Goal: Task Accomplishment & Management: Manage account settings

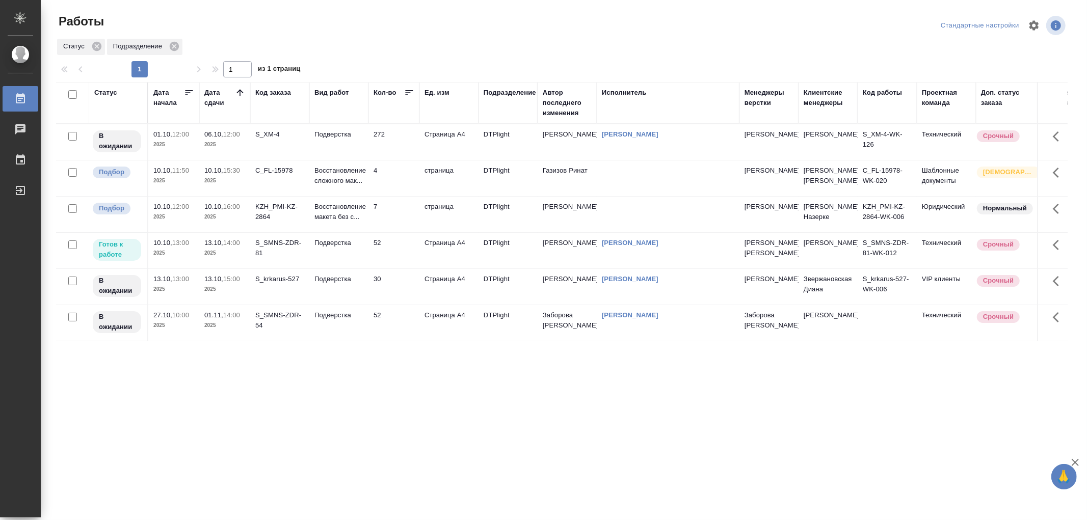
click at [344, 248] on td "Подверстка" at bounding box center [338, 251] width 59 height 36
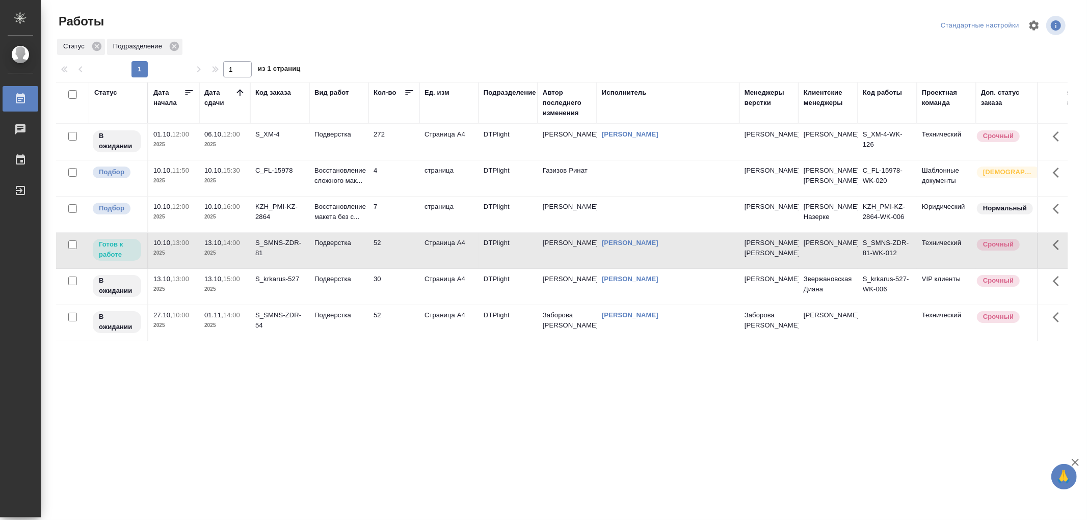
click at [344, 248] on td "Подверстка" at bounding box center [338, 251] width 59 height 36
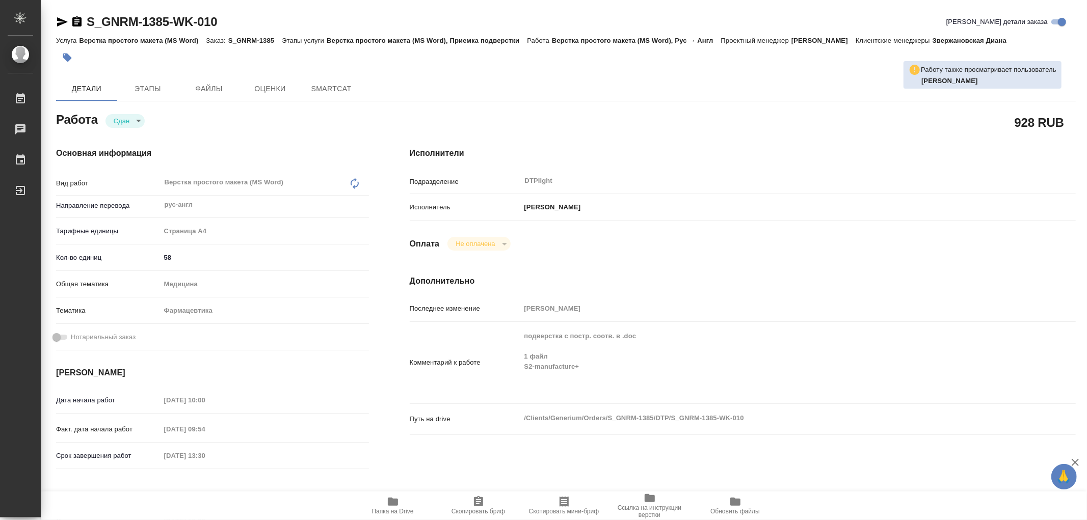
type textarea "x"
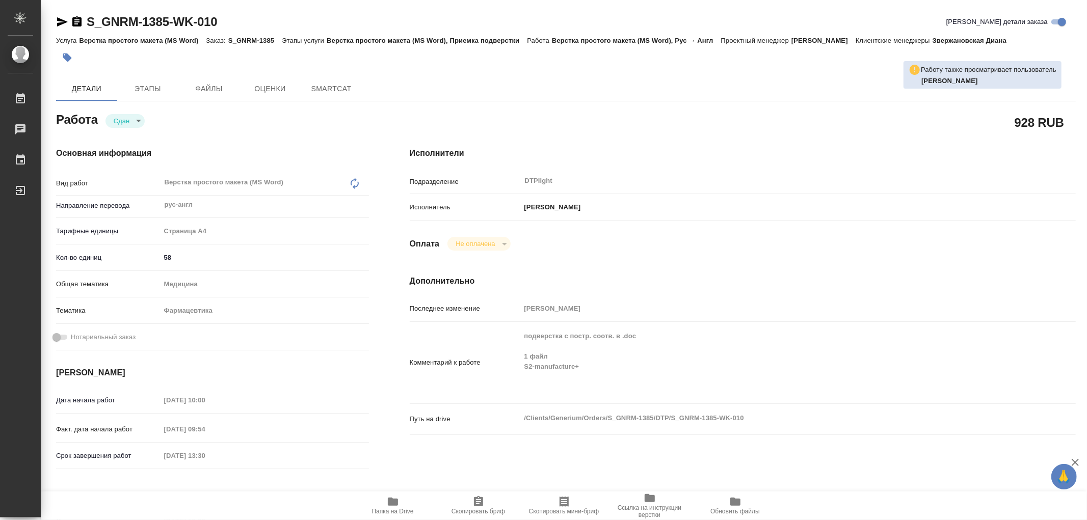
type textarea "x"
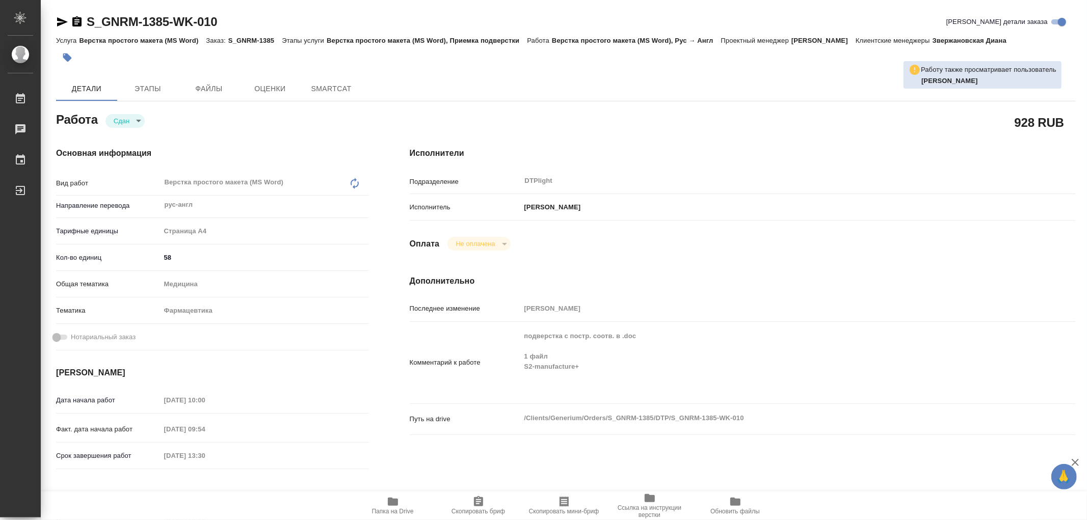
type textarea "x"
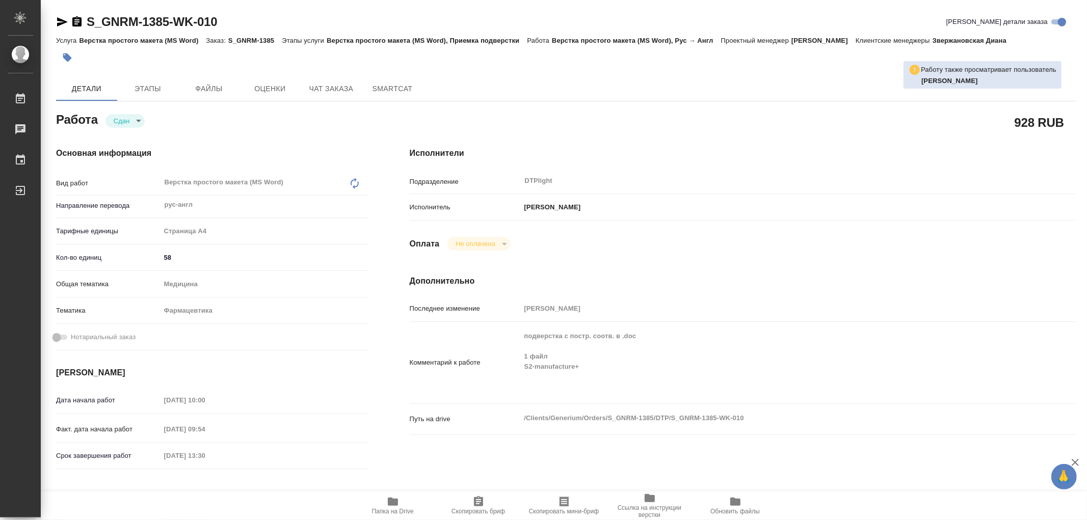
type textarea "x"
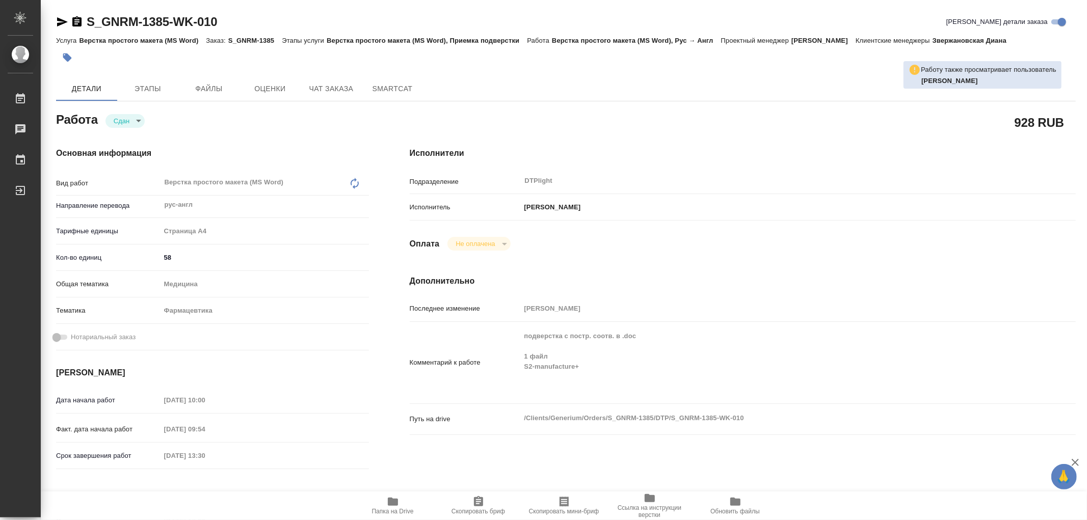
type textarea "x"
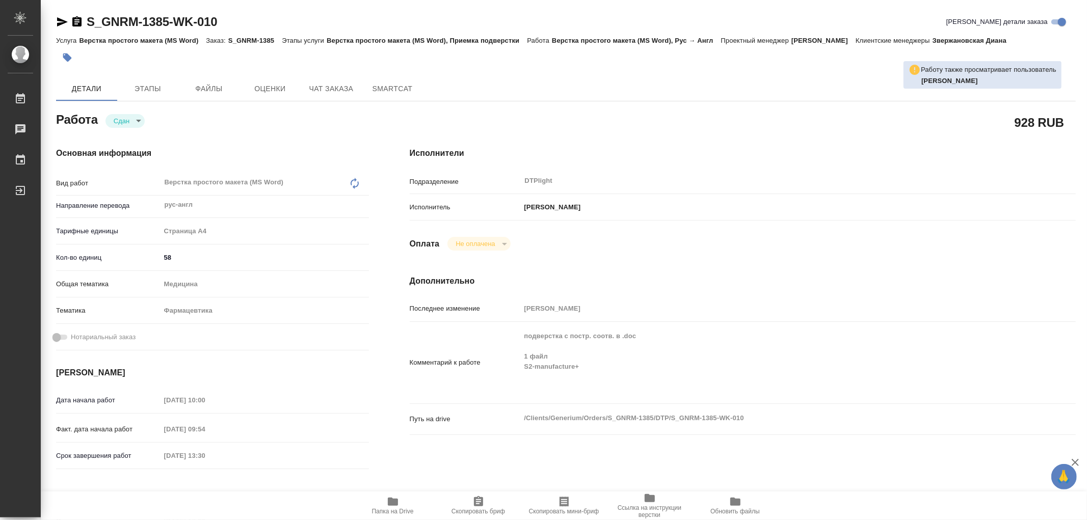
click at [396, 501] on icon "button" at bounding box center [393, 502] width 10 height 8
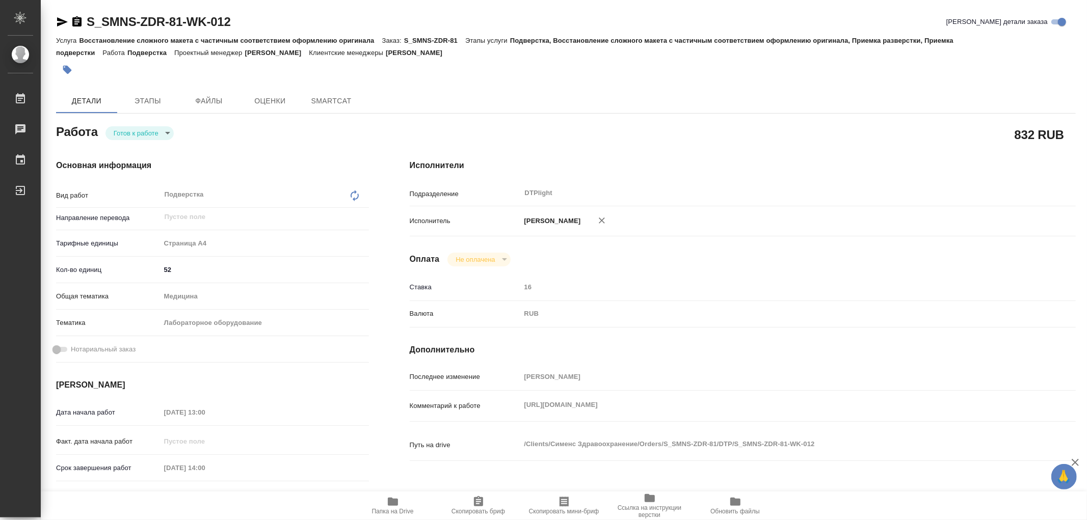
type textarea "x"
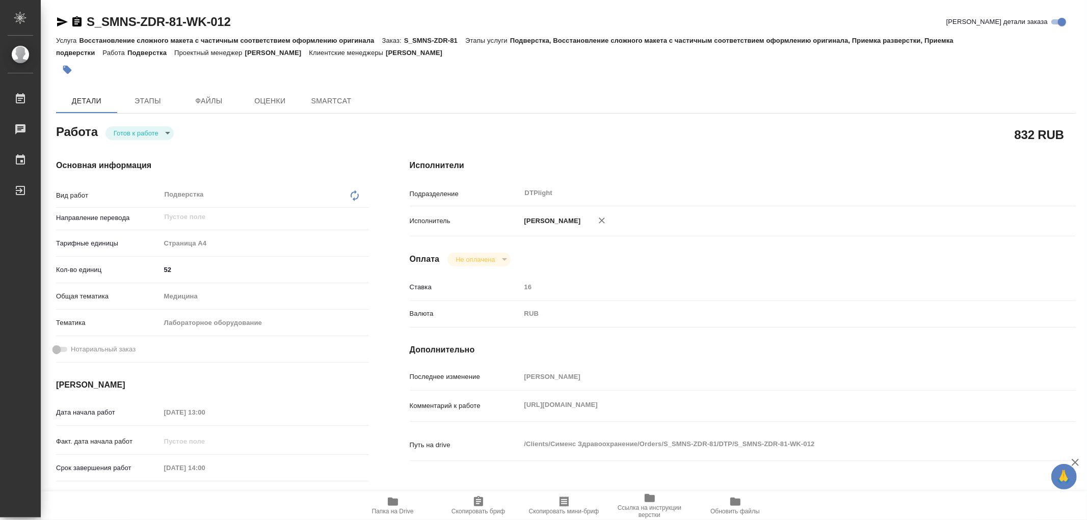
type textarea "x"
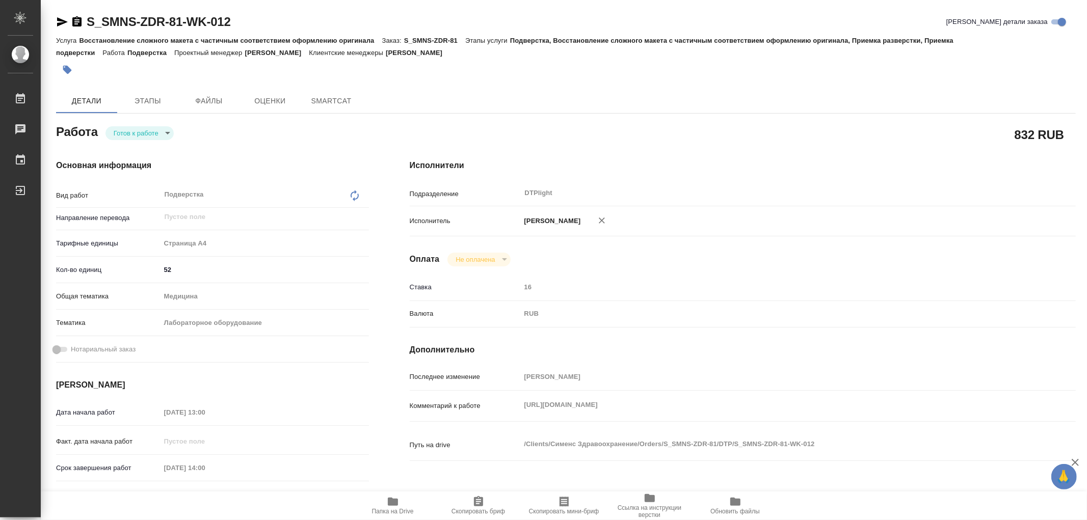
type textarea "x"
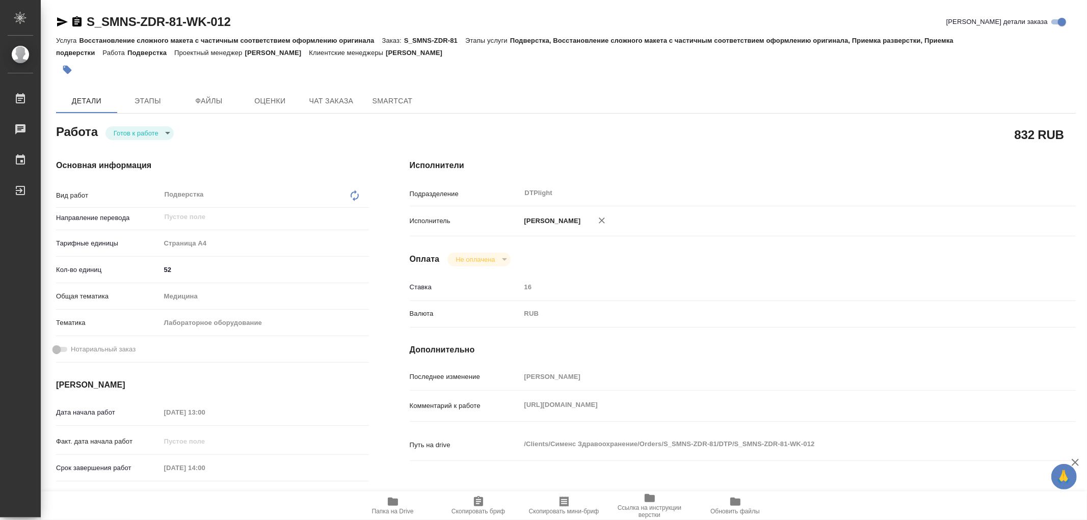
type textarea "x"
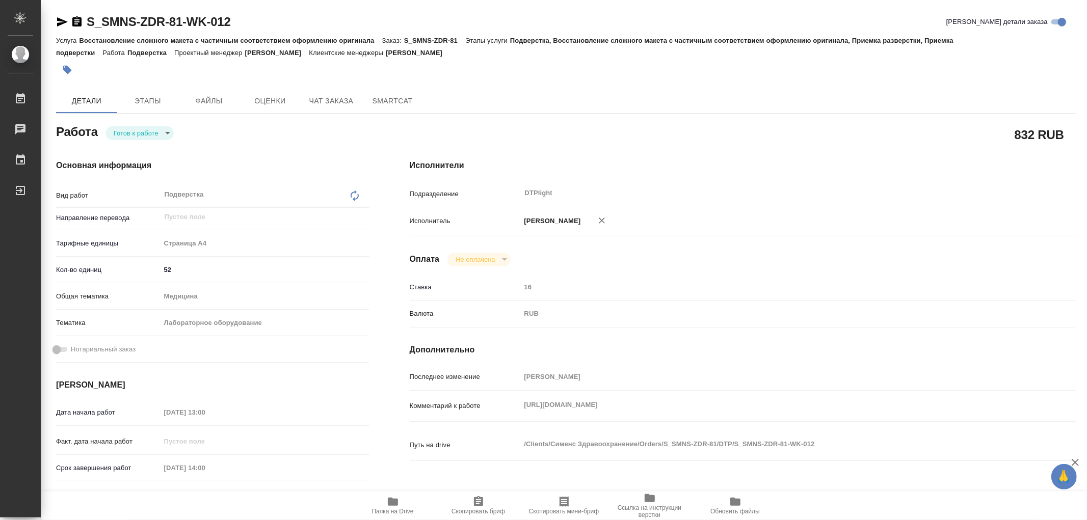
type textarea "x"
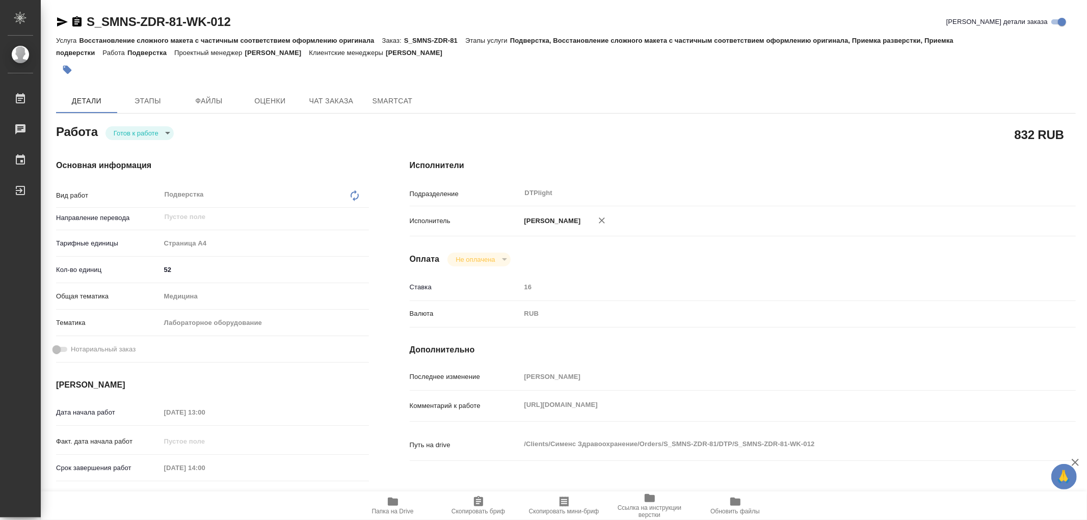
click at [652, 415] on div "Комментарий к работе https://drive.awatera.com/s/HectXamRHYeLYcG x" at bounding box center [743, 406] width 666 height 22
click at [515, 407] on div "Комментарий к работе https://drive.awatera.com/s/HectXamRHYeLYcG x" at bounding box center [743, 406] width 666 height 22
click at [162, 128] on body "🙏 .cls-1 fill:#fff; AWATERA Работы 0 Чаты График Выйти S_SMNS-ZDR-81-WK-012 Кра…" at bounding box center [543, 260] width 1087 height 520
click at [162, 128] on li "В работе" at bounding box center [140, 132] width 68 height 17
type textarea "x"
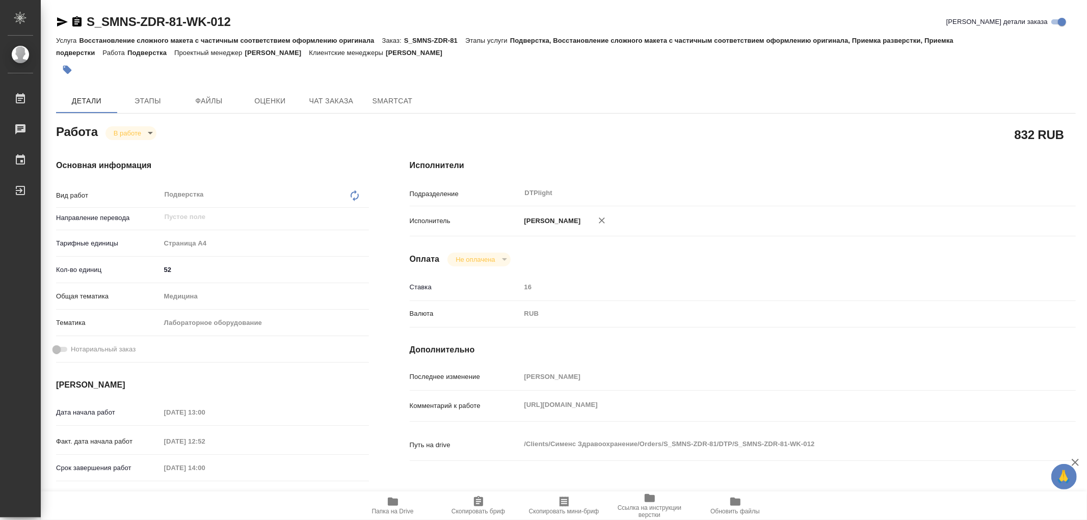
type textarea "x"
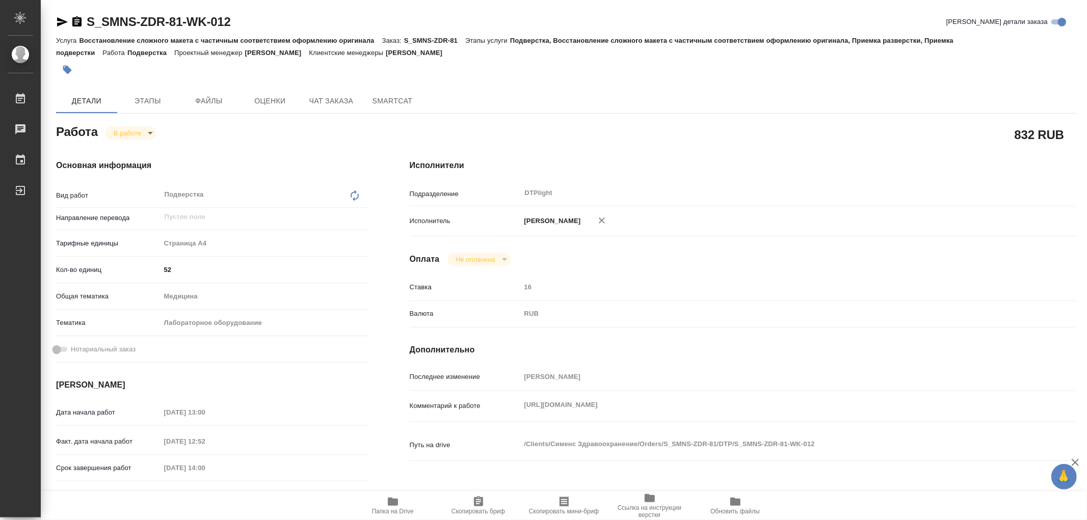
type textarea "x"
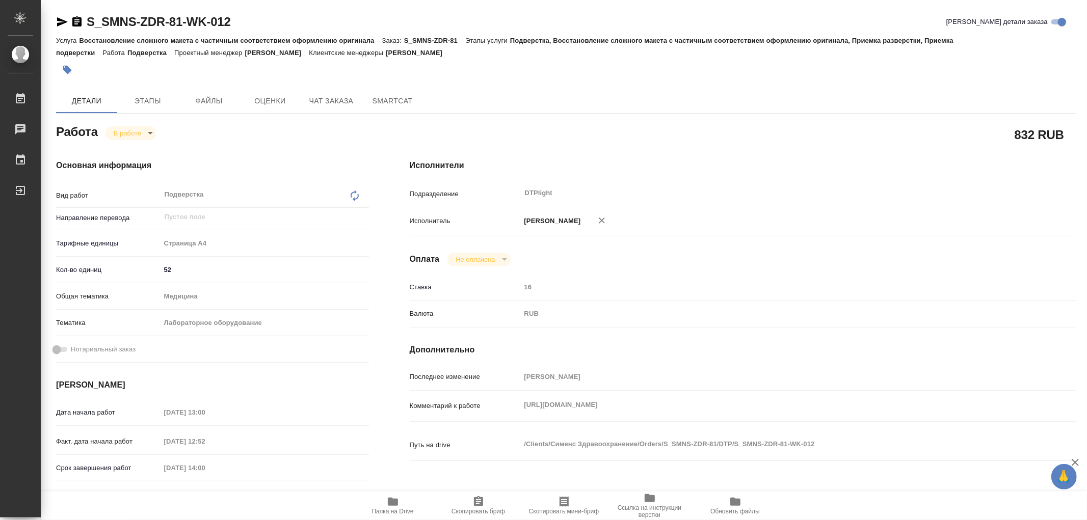
type textarea "x"
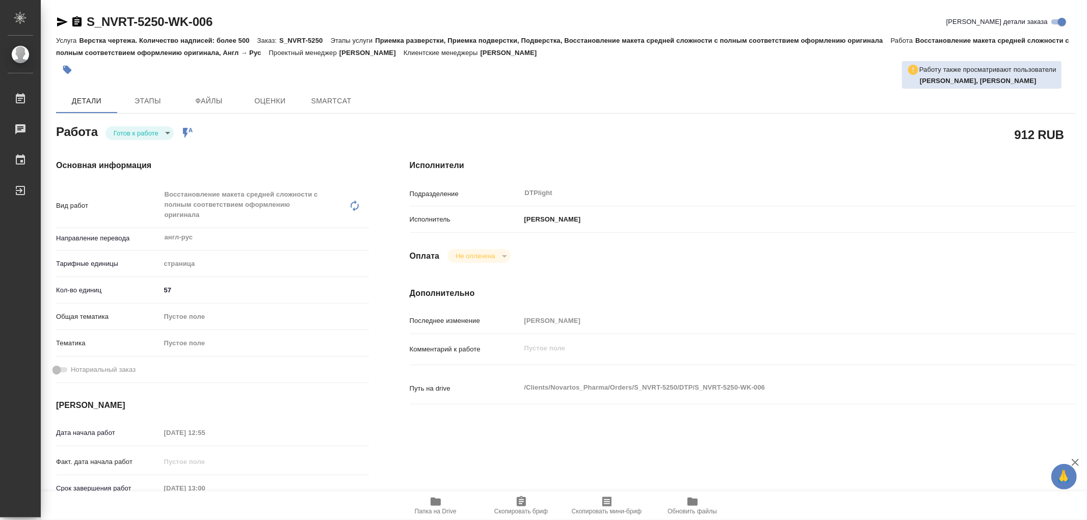
type textarea "x"
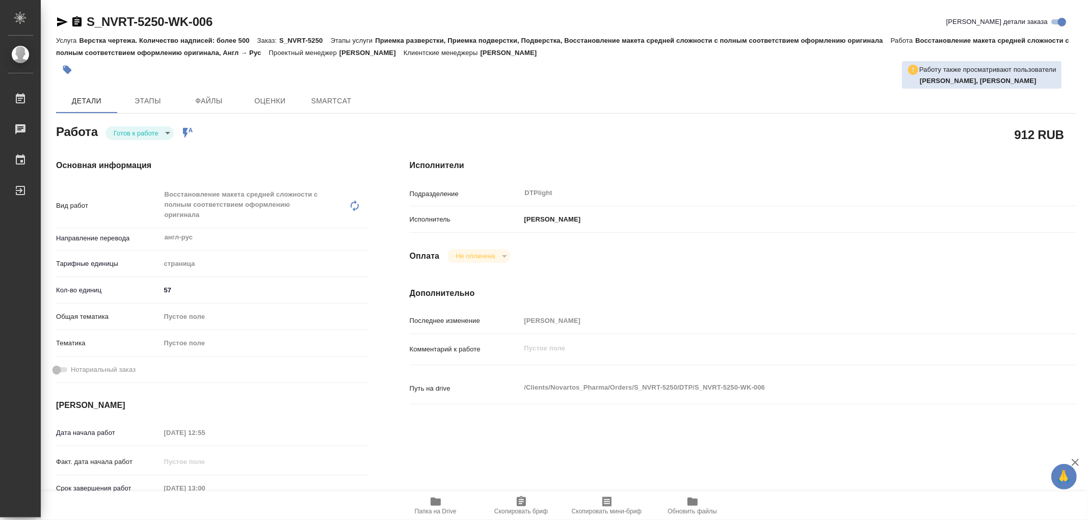
type textarea "x"
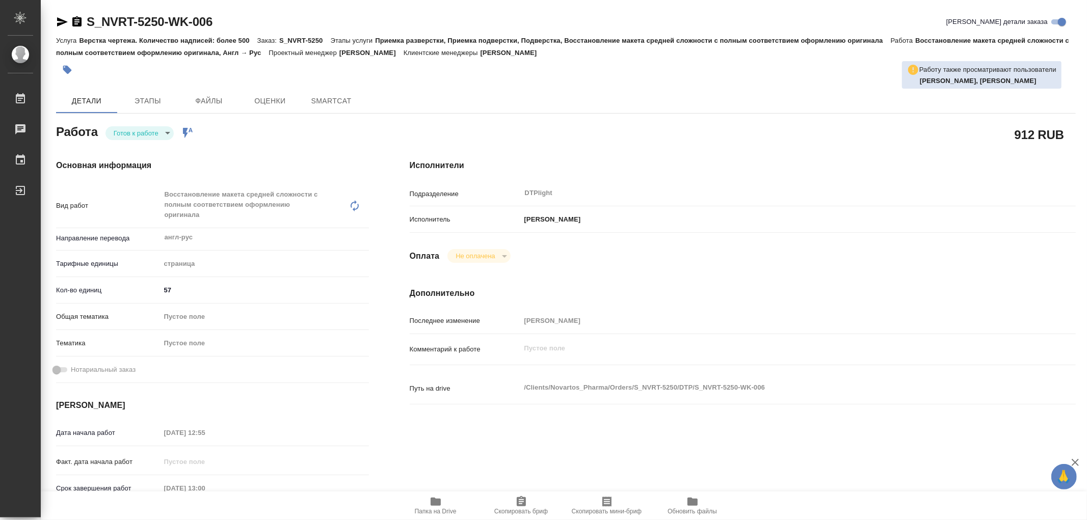
type textarea "x"
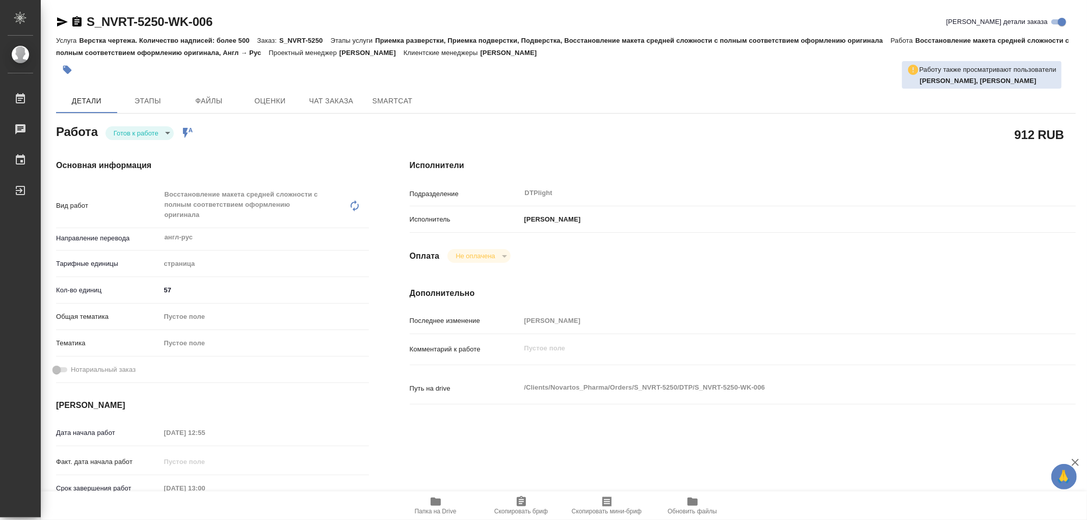
type textarea "x"
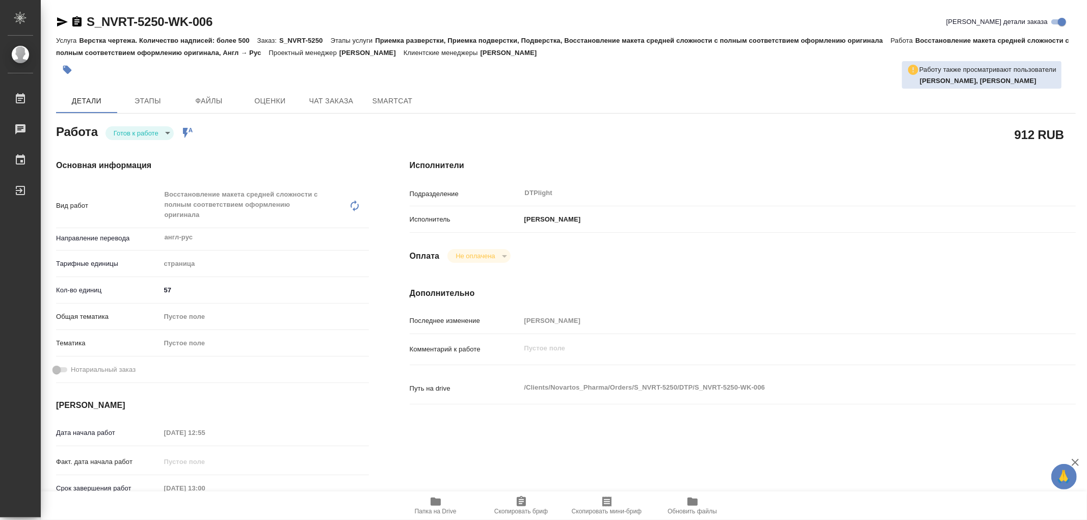
type textarea "x"
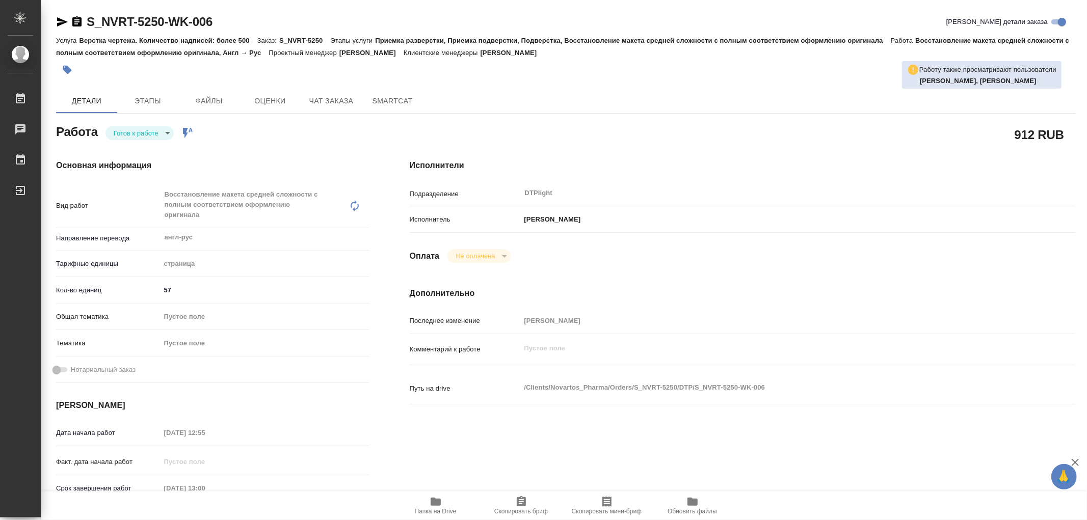
click at [436, 498] on icon "button" at bounding box center [436, 502] width 12 height 12
click at [164, 95] on span "Этапы" at bounding box center [147, 101] width 49 height 13
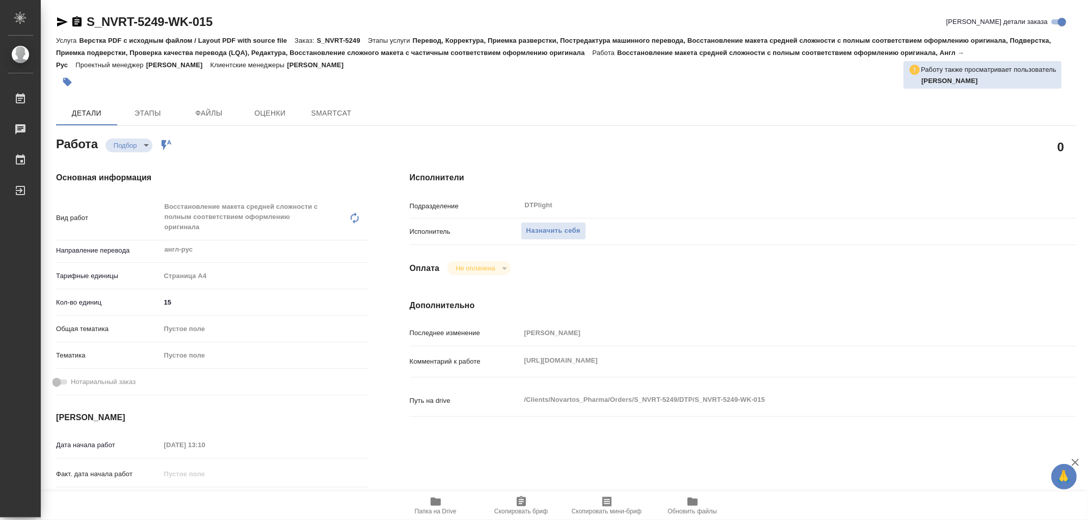
type textarea "x"
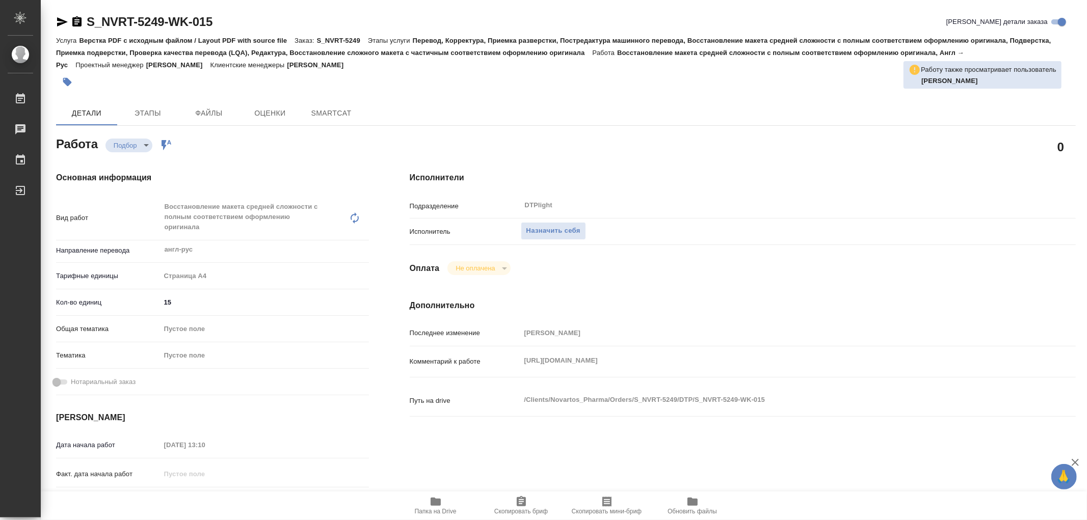
type textarea "x"
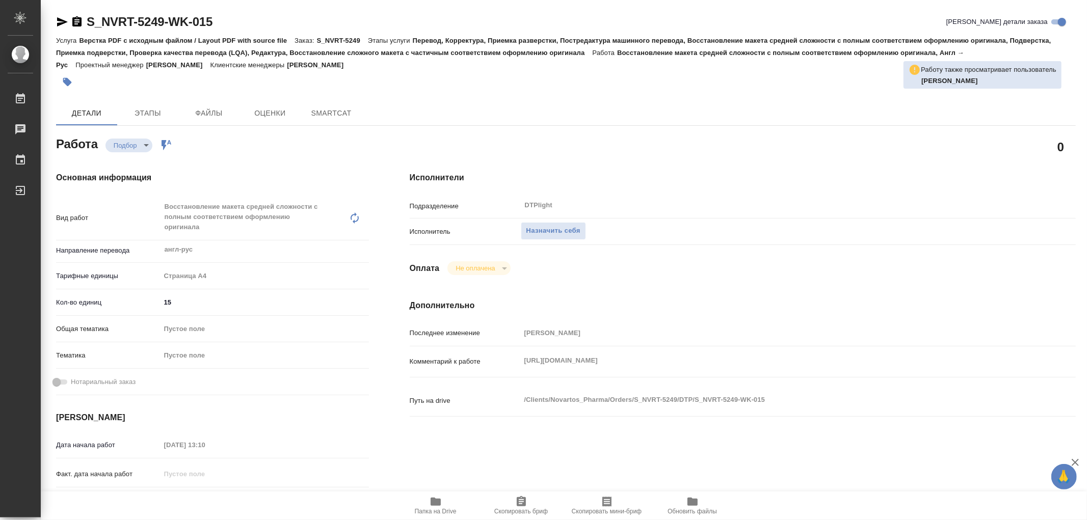
type textarea "x"
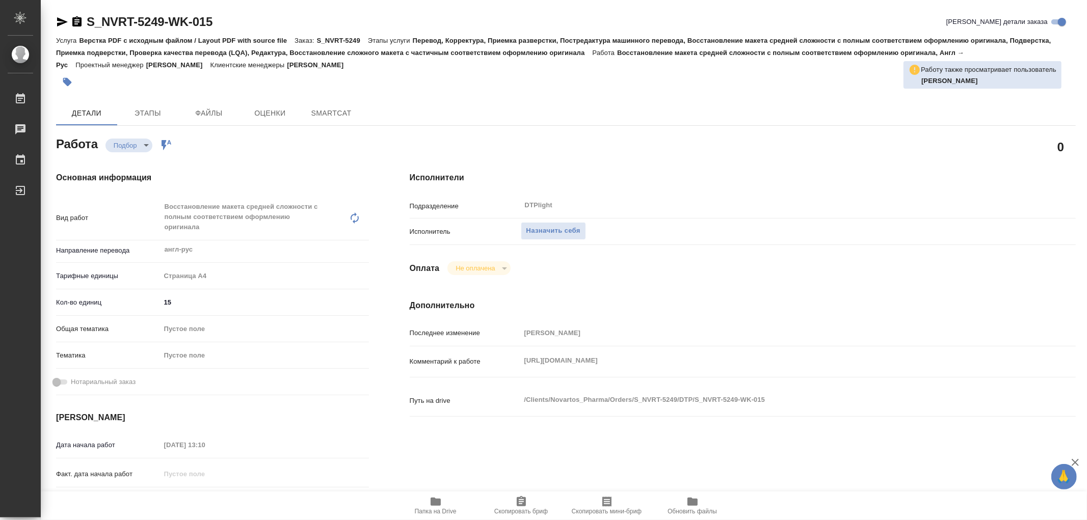
type textarea "x"
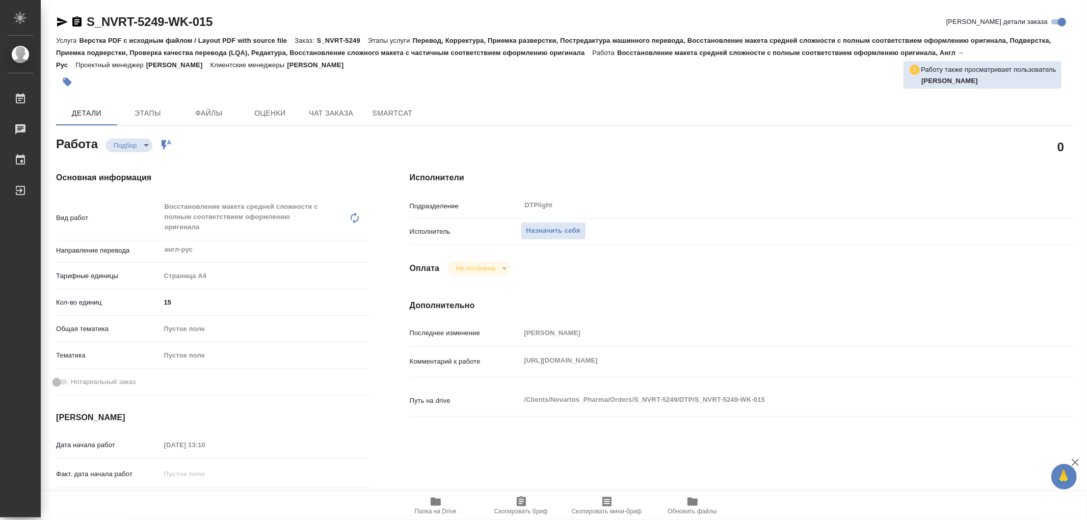
click at [887, 359] on div "Комментарий к работе [URL][DOMAIN_NAME] x" at bounding box center [743, 362] width 666 height 22
type textarea "x"
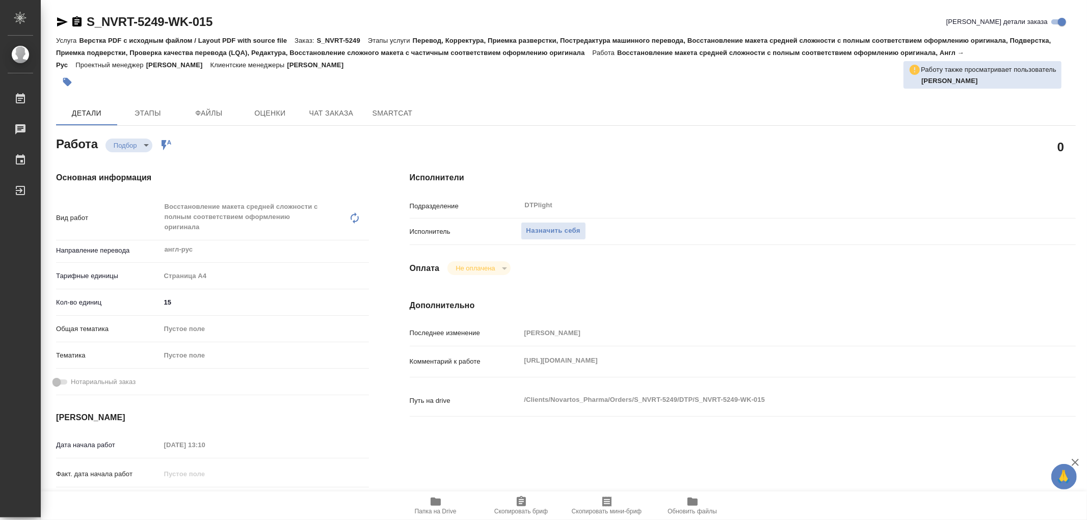
type textarea "x"
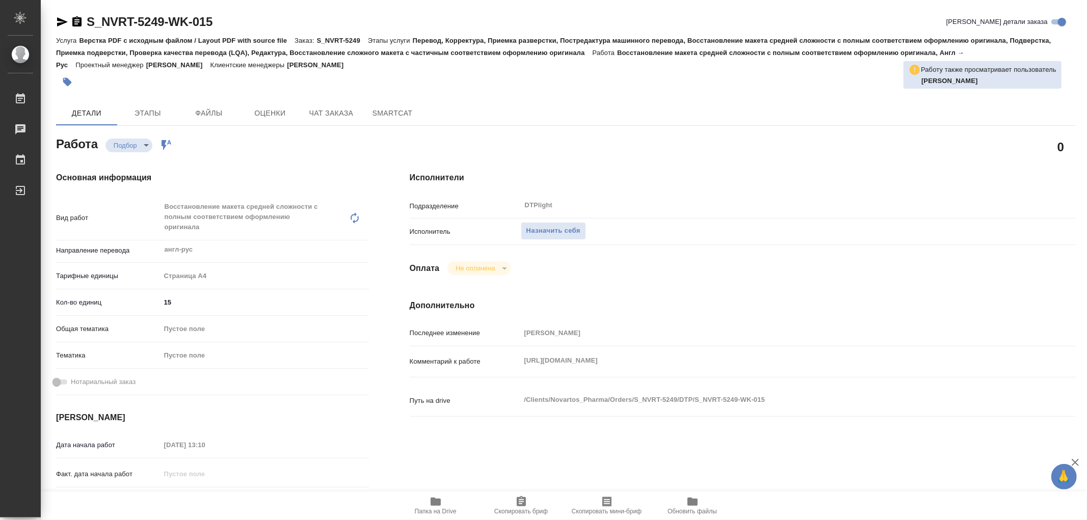
type textarea "x"
drag, startPoint x: 517, startPoint y: 362, endPoint x: 515, endPoint y: 357, distance: 5.3
click at [515, 357] on div "Комментарий к работе https://drive.awatera.com/apps/files/?dir=/Shares/Novartos…" at bounding box center [743, 362] width 666 height 22
click at [571, 228] on span "Назначить себя" at bounding box center [554, 231] width 54 height 12
type textarea "x"
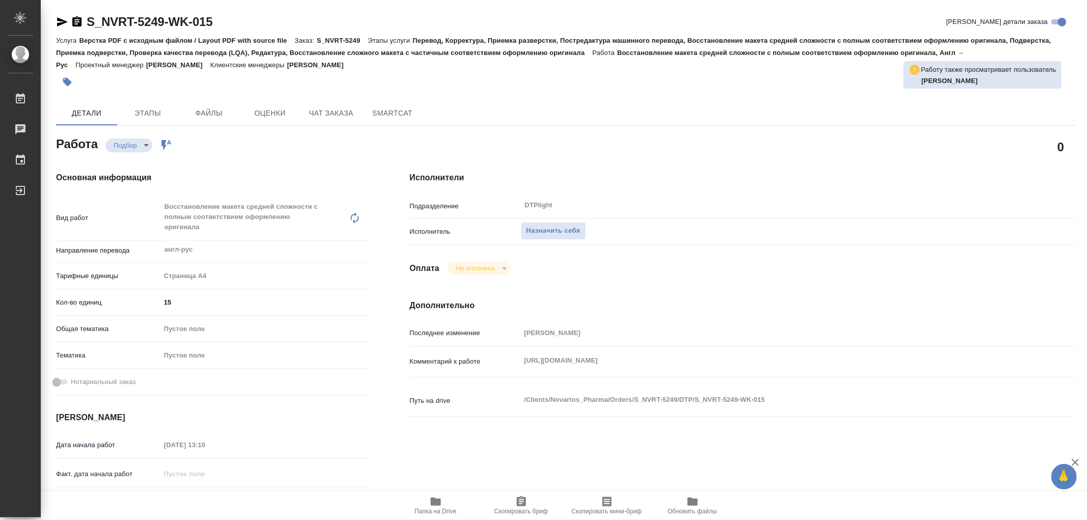
type textarea "x"
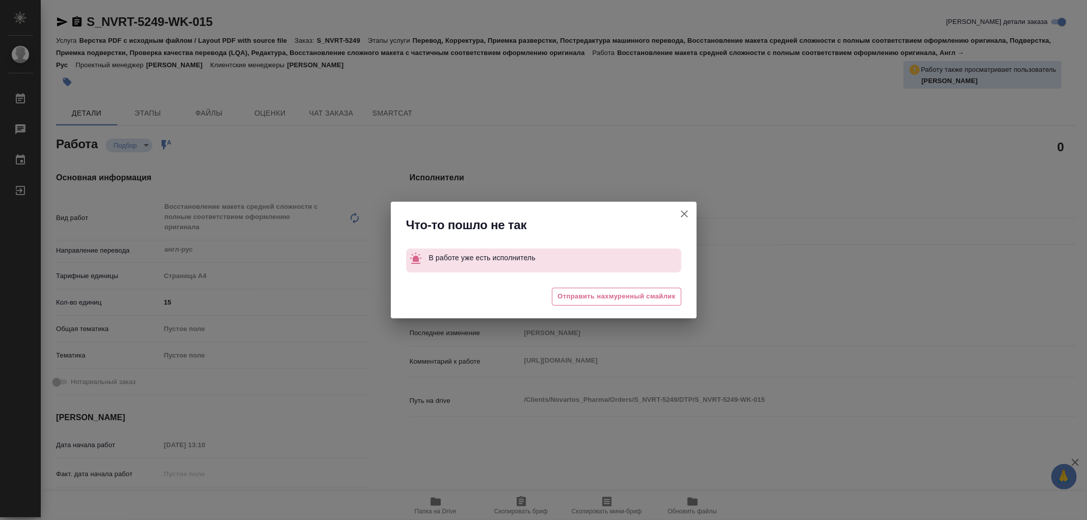
click at [684, 214] on icon "button" at bounding box center [684, 214] width 12 height 12
type textarea "x"
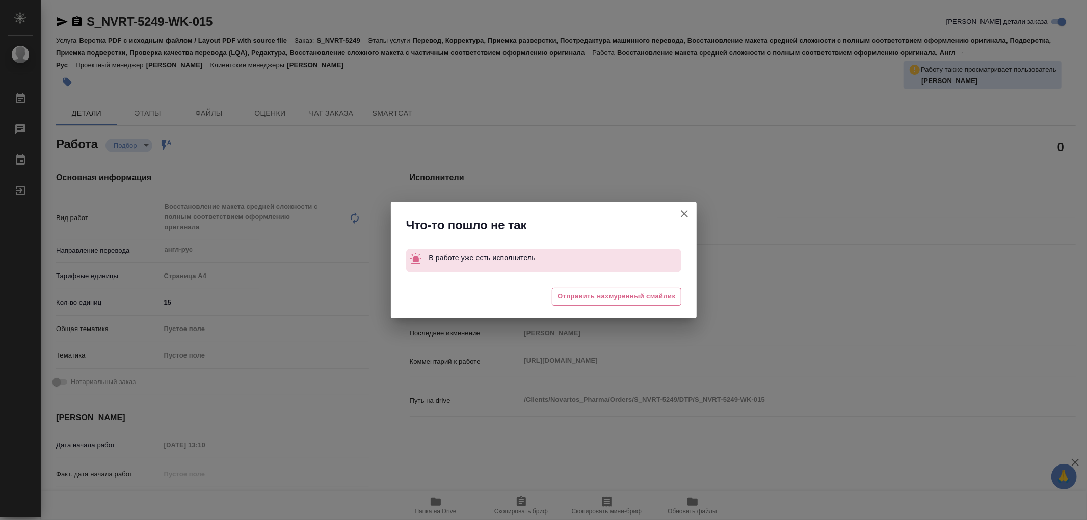
type textarea "x"
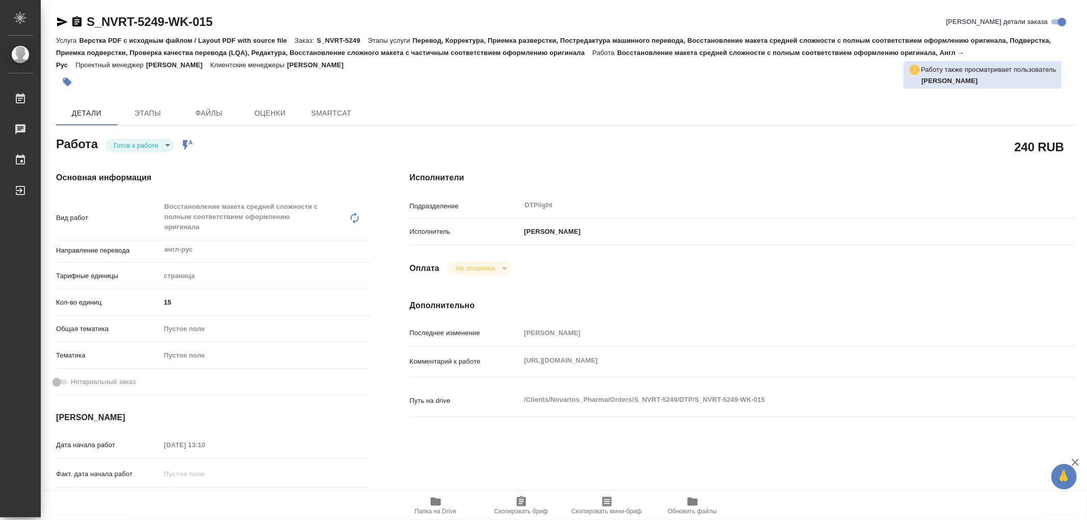
type textarea "x"
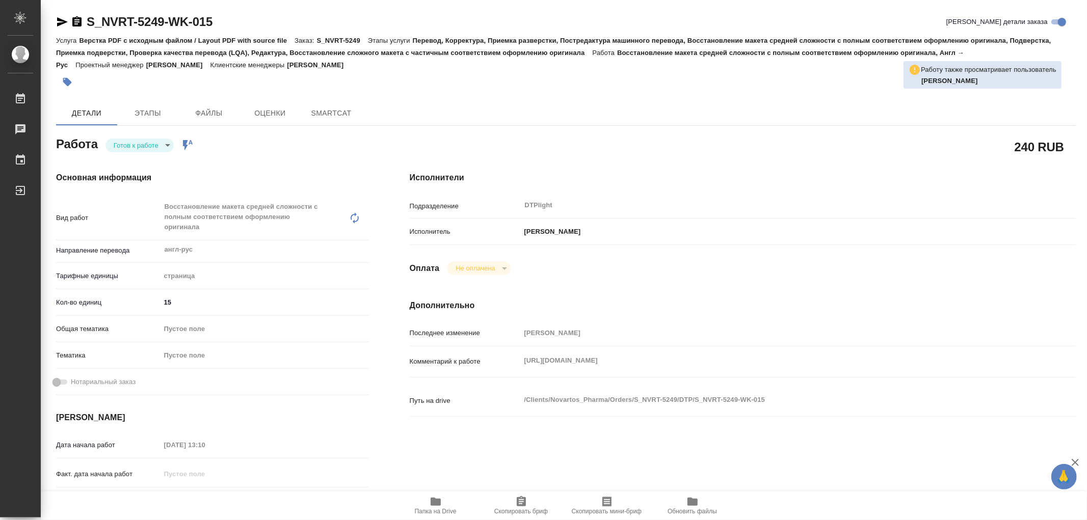
type textarea "x"
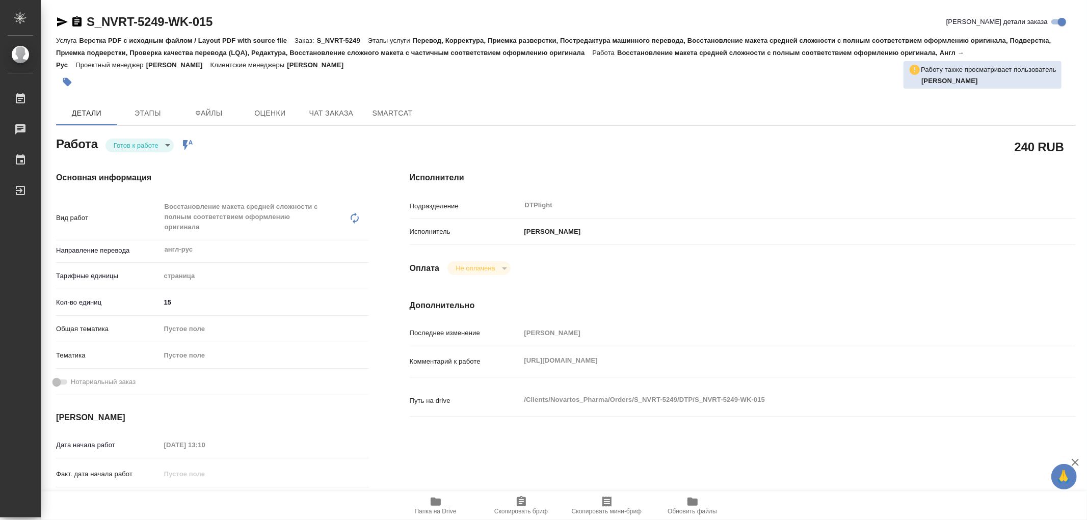
type textarea "x"
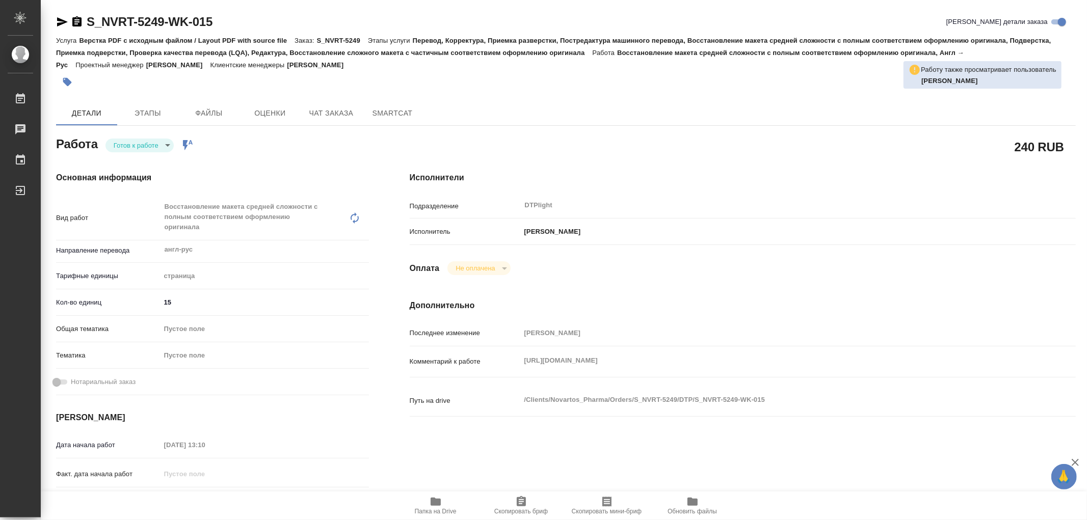
type textarea "x"
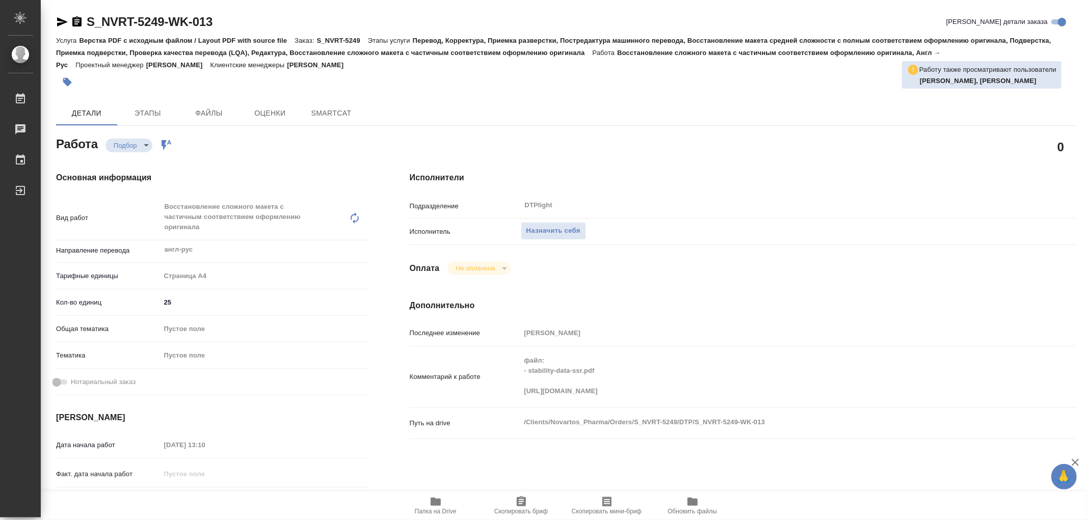
type textarea "x"
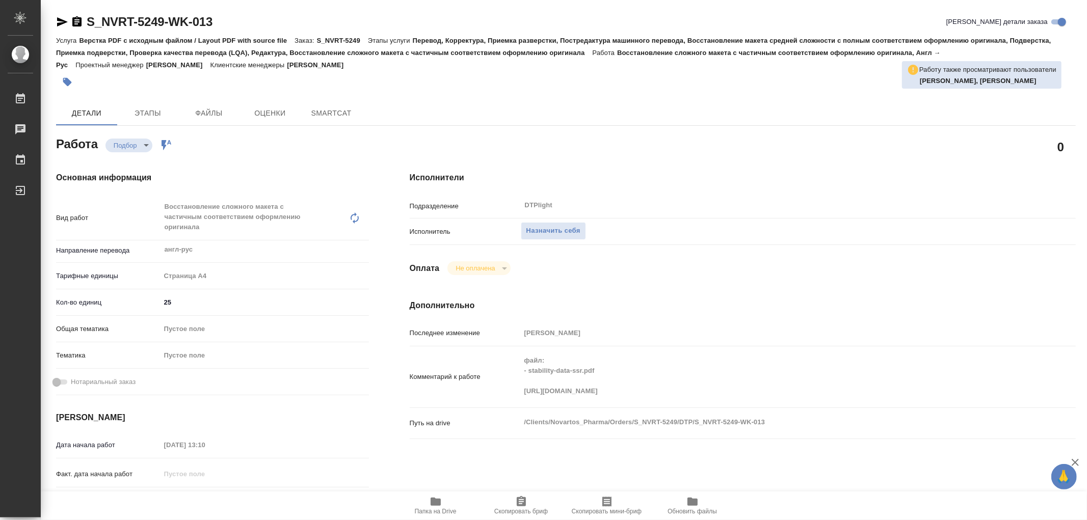
type textarea "x"
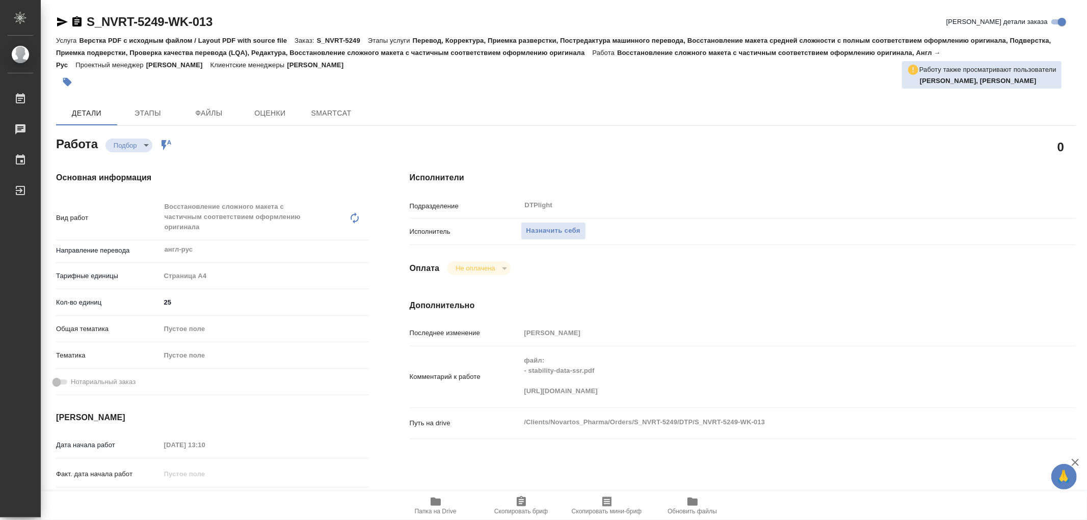
type textarea "x"
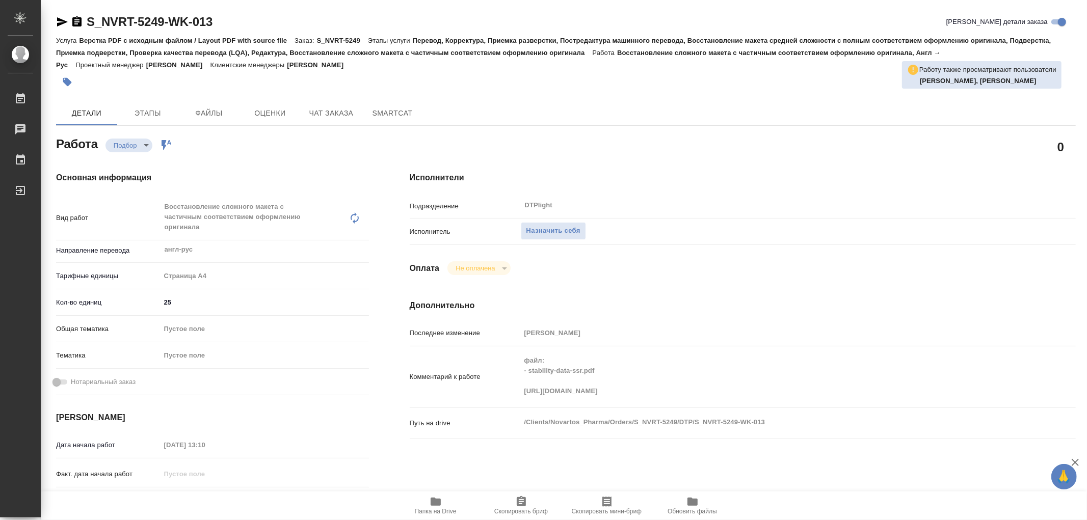
click at [921, 396] on div "Комментарий к работе файл: - stability-data-ssr.pdf https://drive.awatera.com/a…" at bounding box center [743, 377] width 666 height 53
type textarea "x"
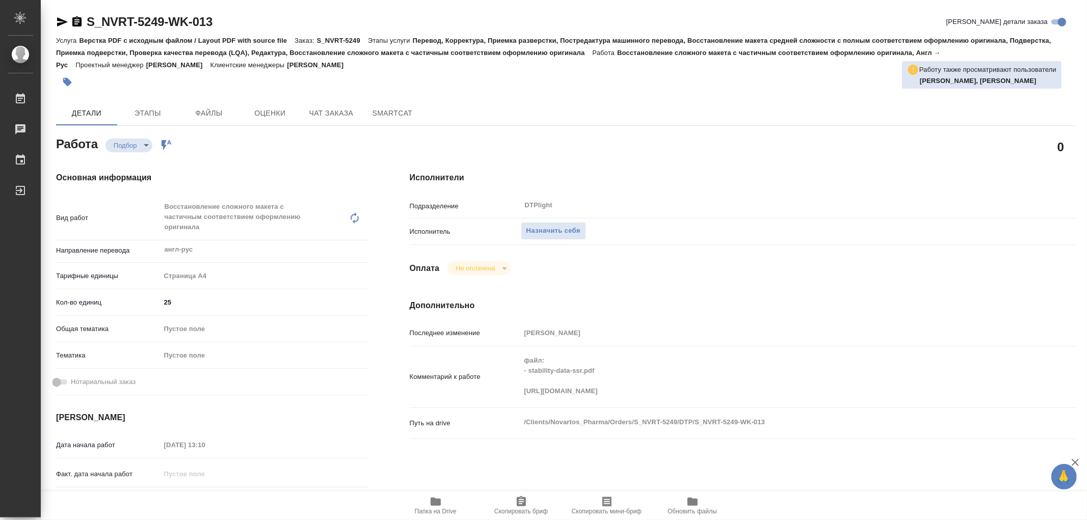
type textarea "x"
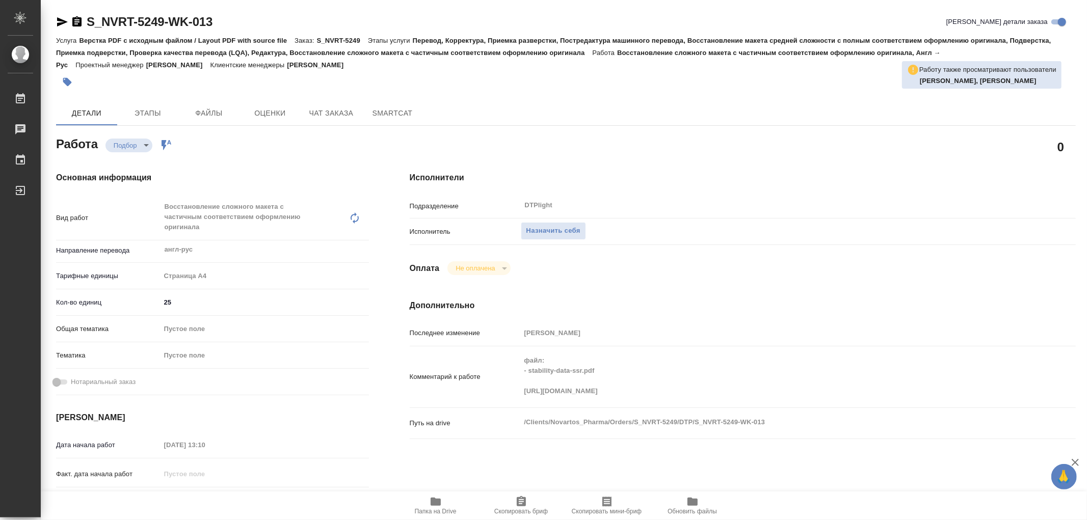
type textarea "x"
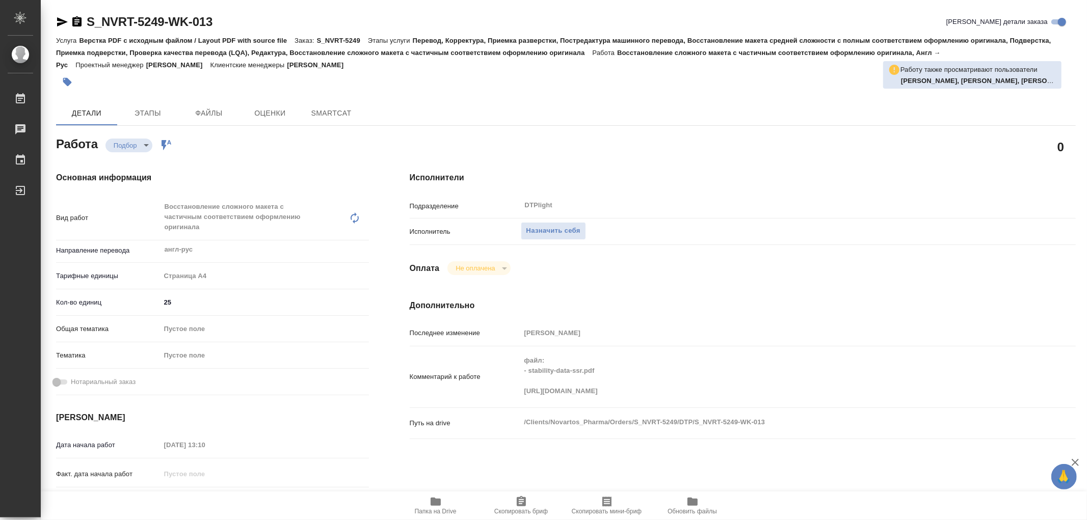
type textarea "x"
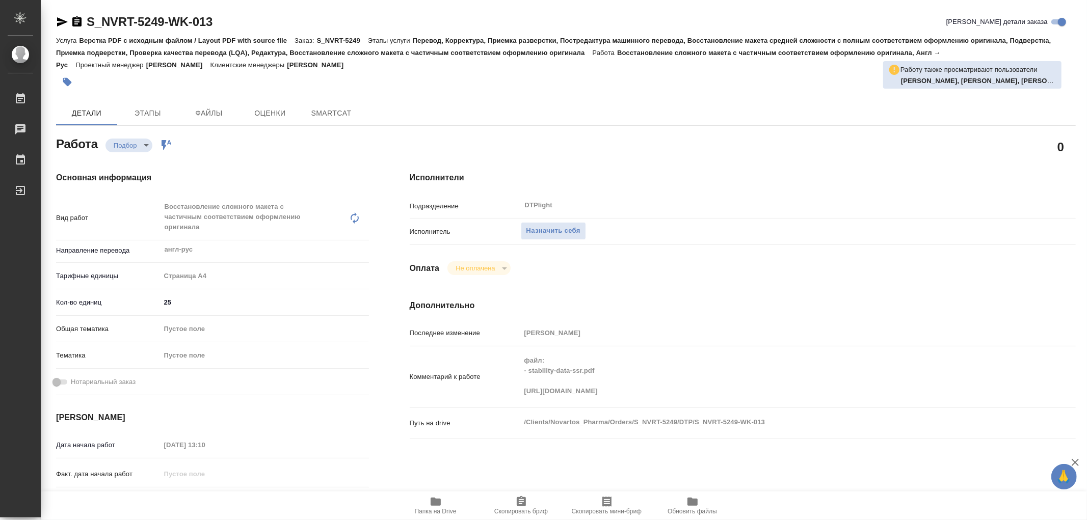
type textarea "x"
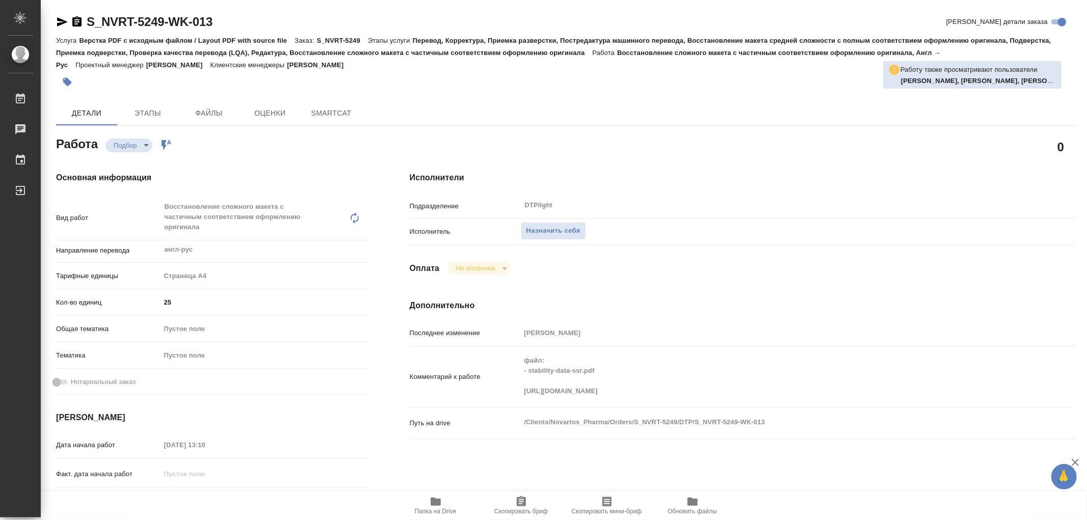
type textarea "x"
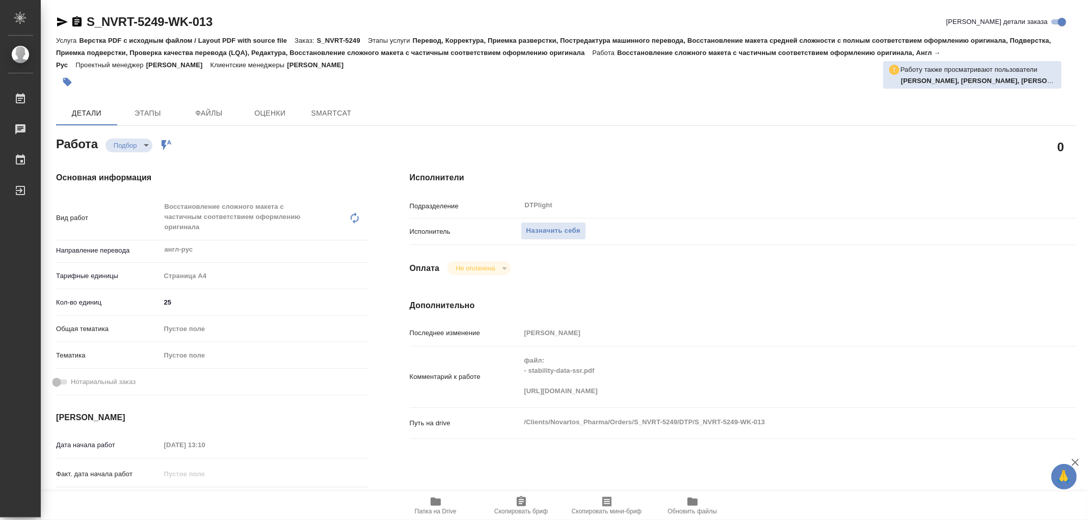
type textarea "x"
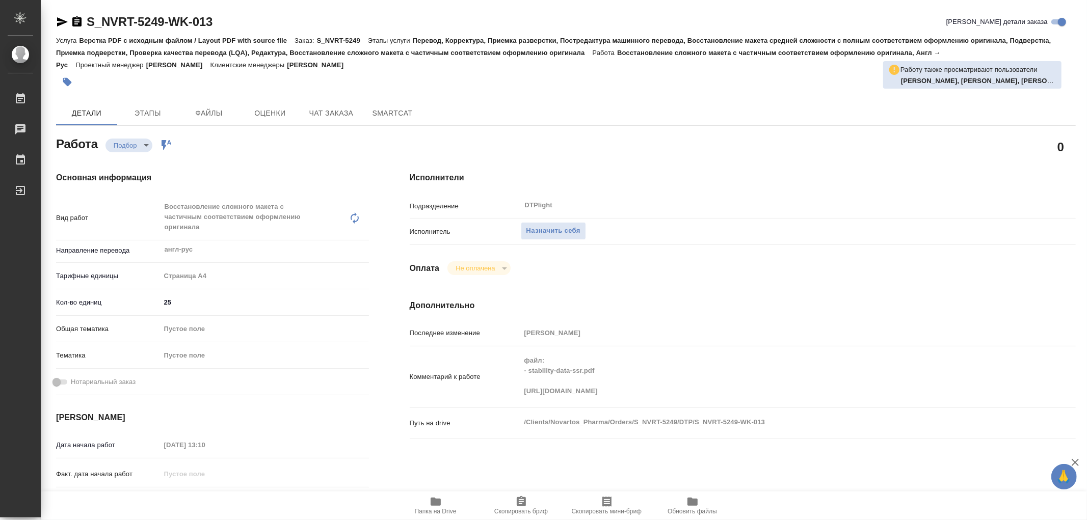
type textarea "x"
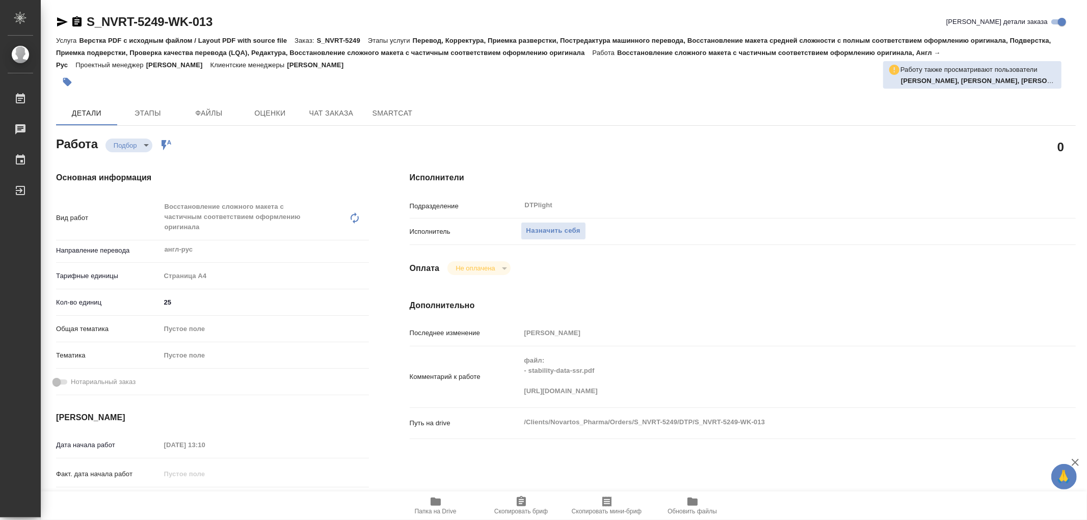
type textarea "x"
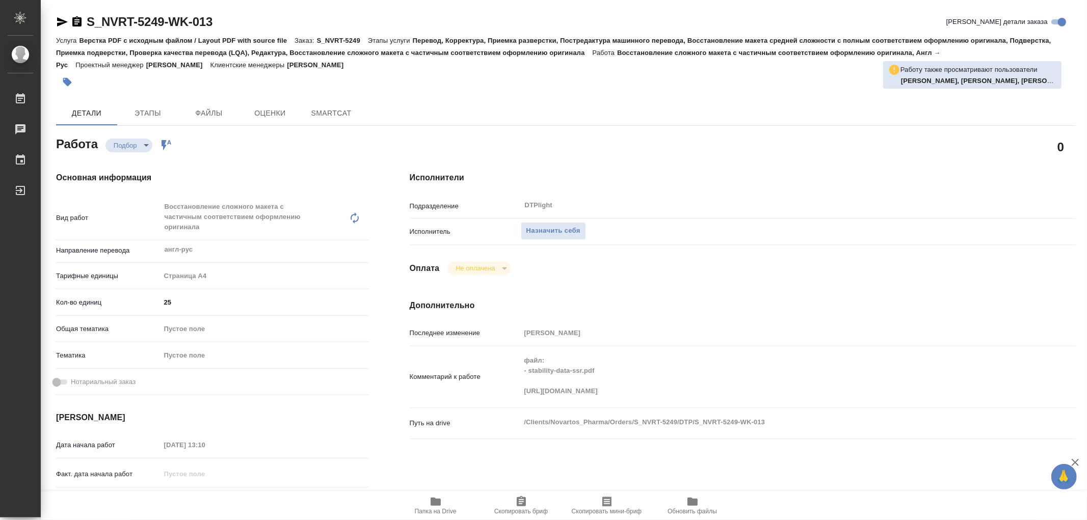
type textarea "x"
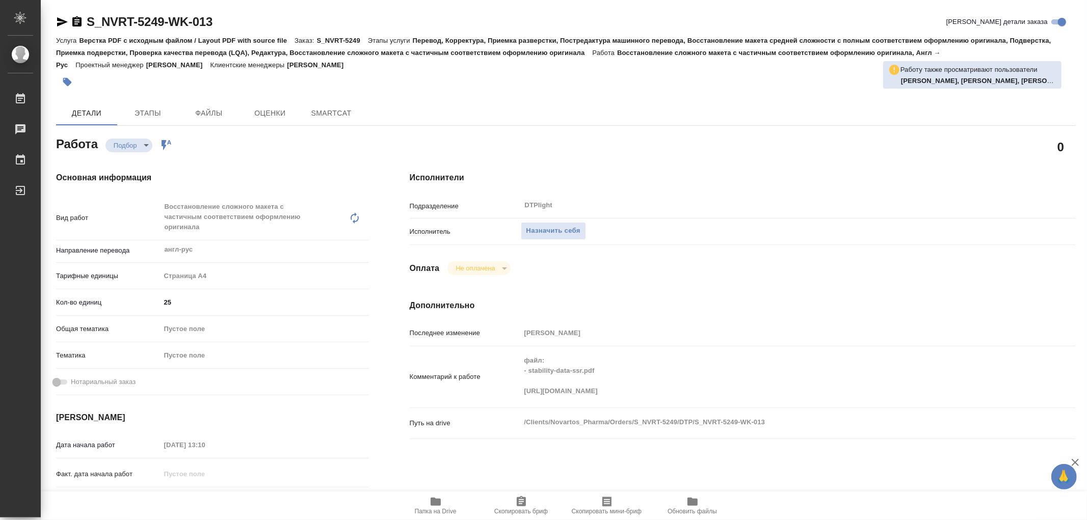
type textarea "x"
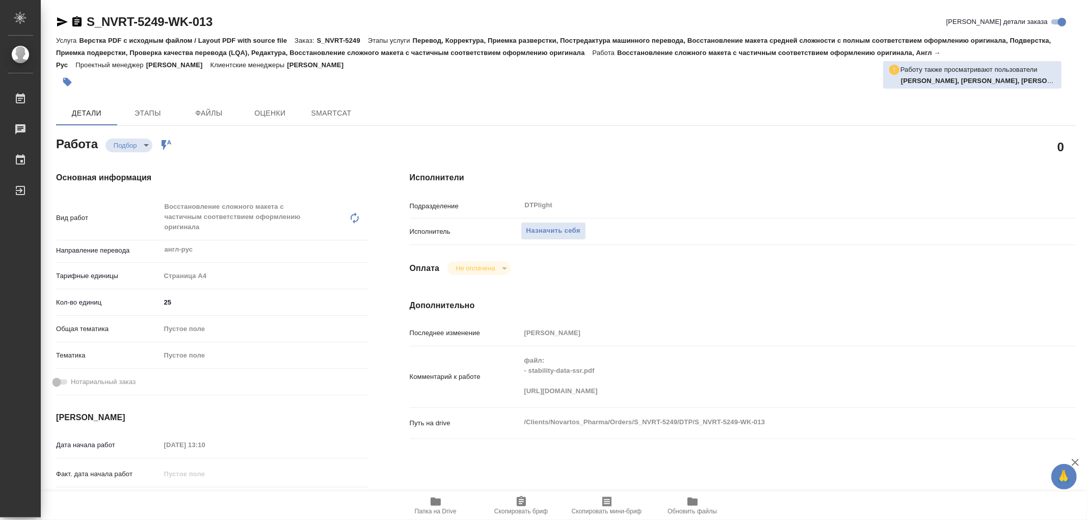
type textarea "x"
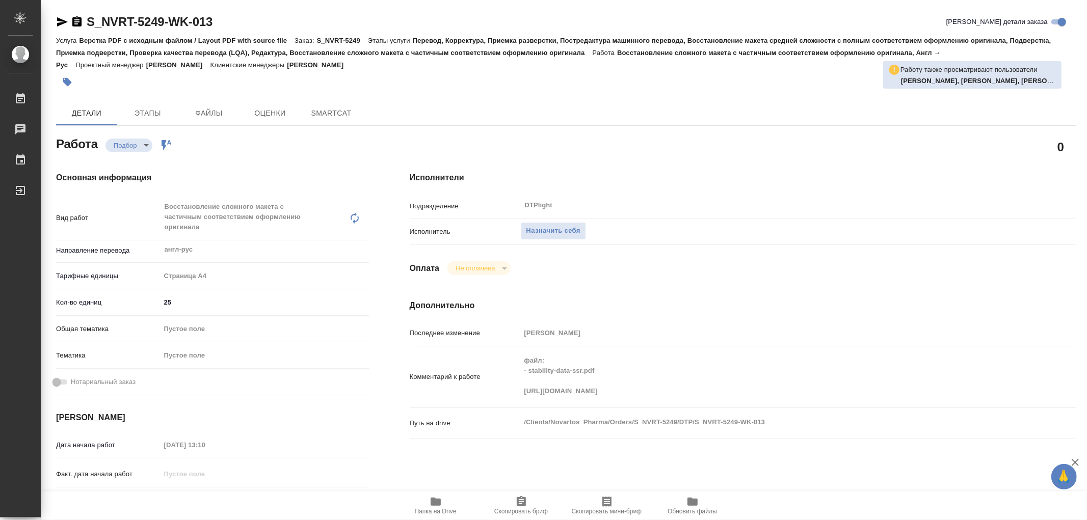
type textarea "x"
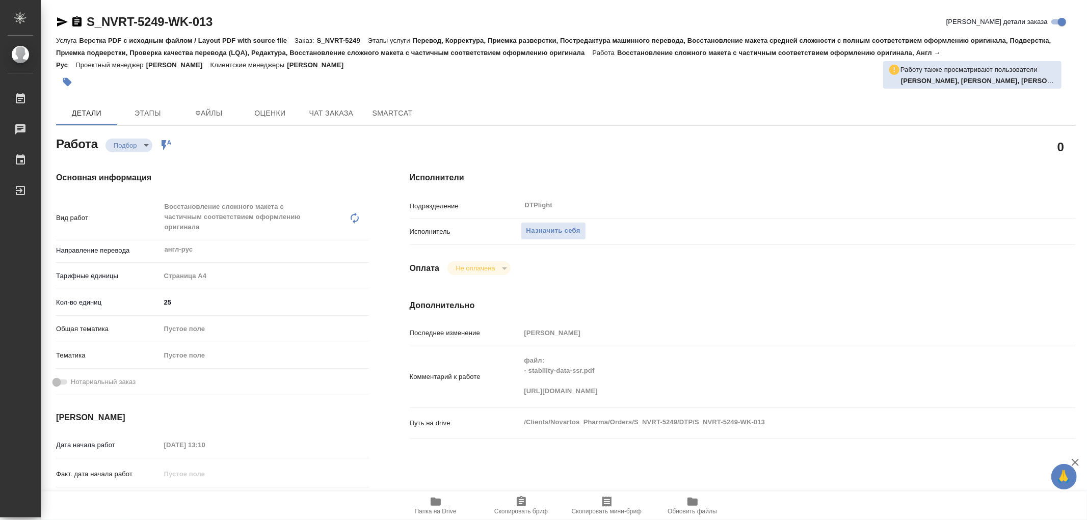
type textarea "x"
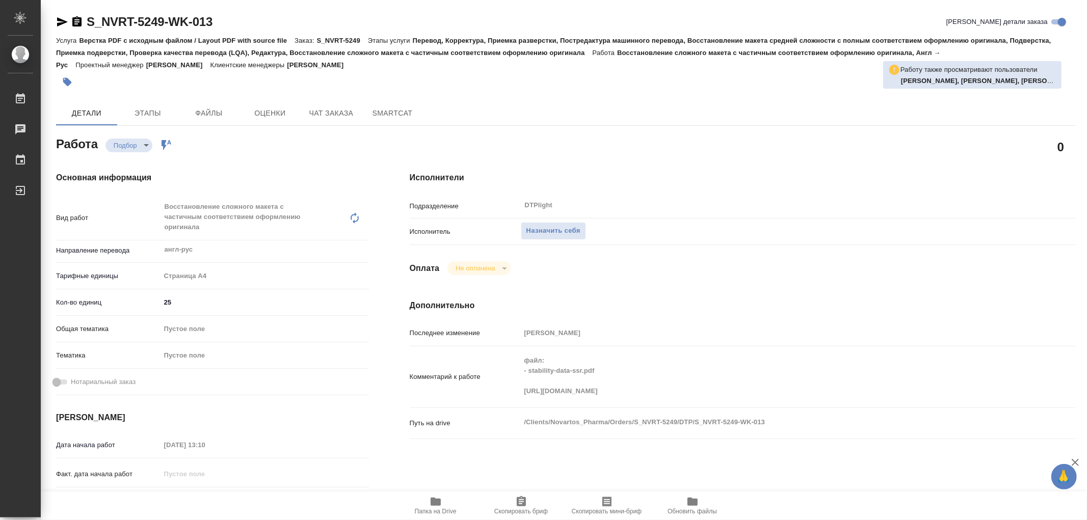
type textarea "x"
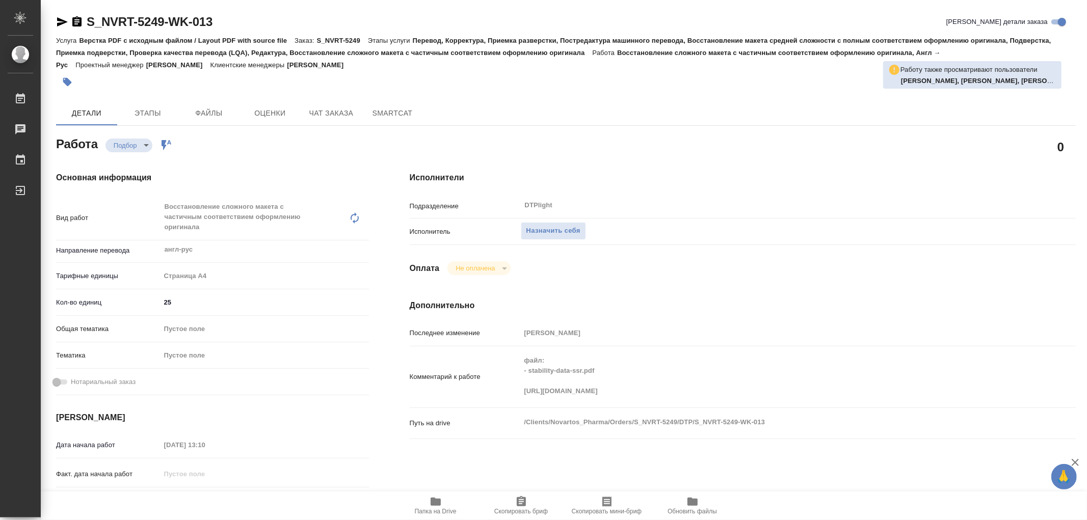
type textarea "x"
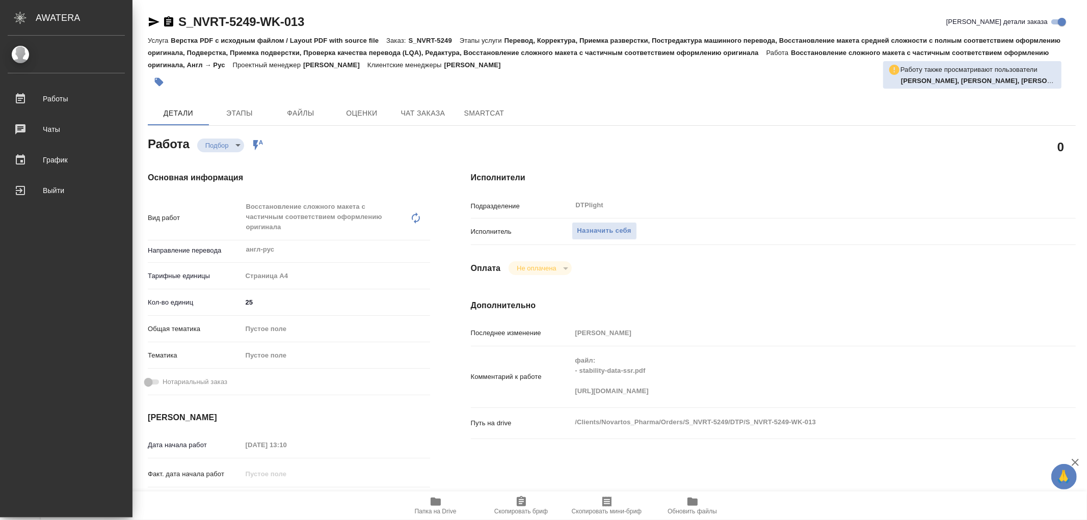
type textarea "x"
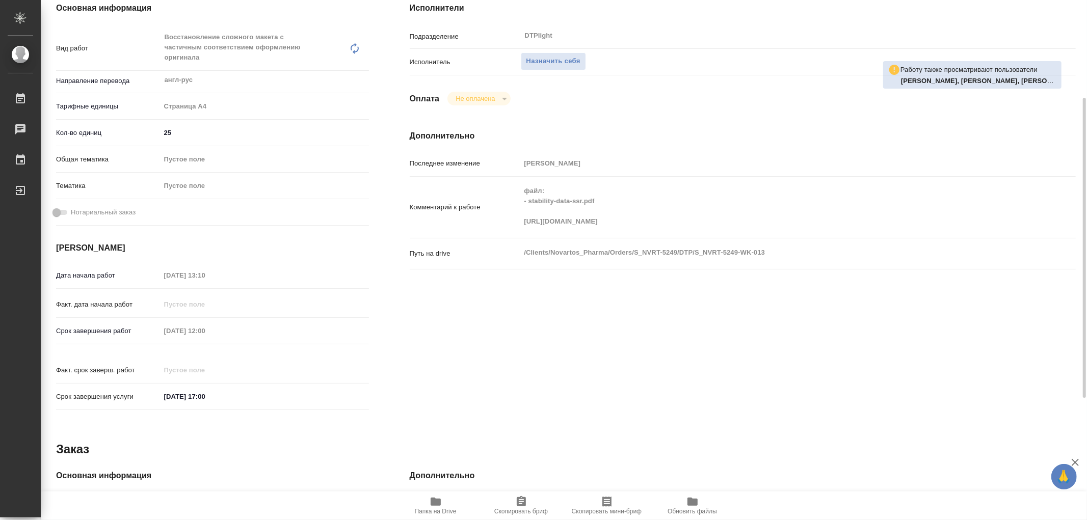
scroll to position [57, 0]
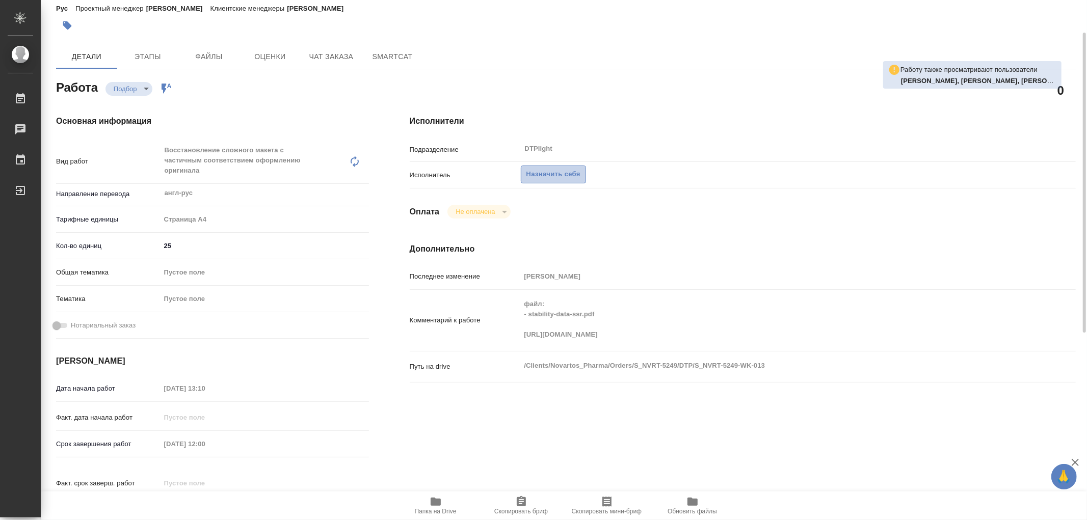
click at [527, 179] on span "Назначить себя" at bounding box center [554, 175] width 54 height 12
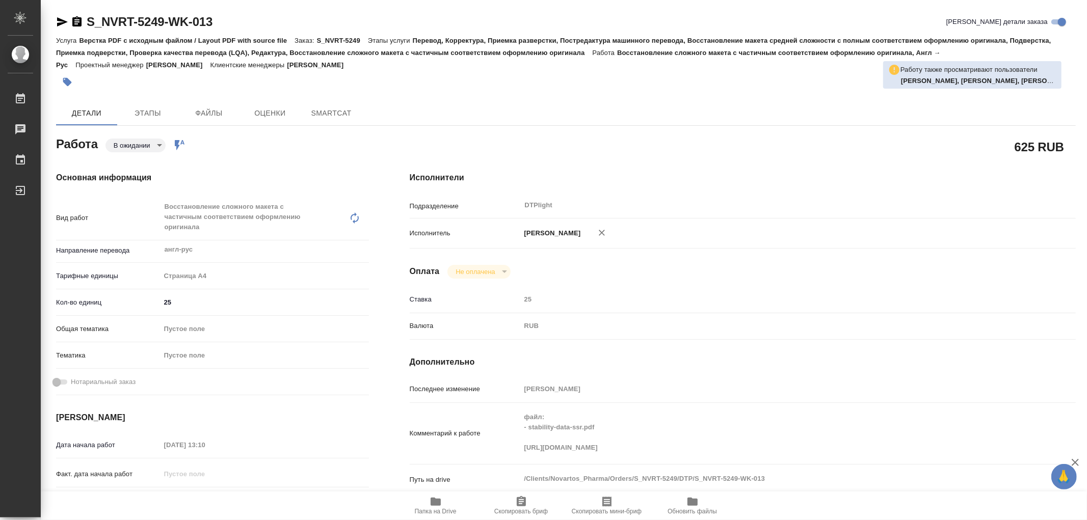
type textarea "x"
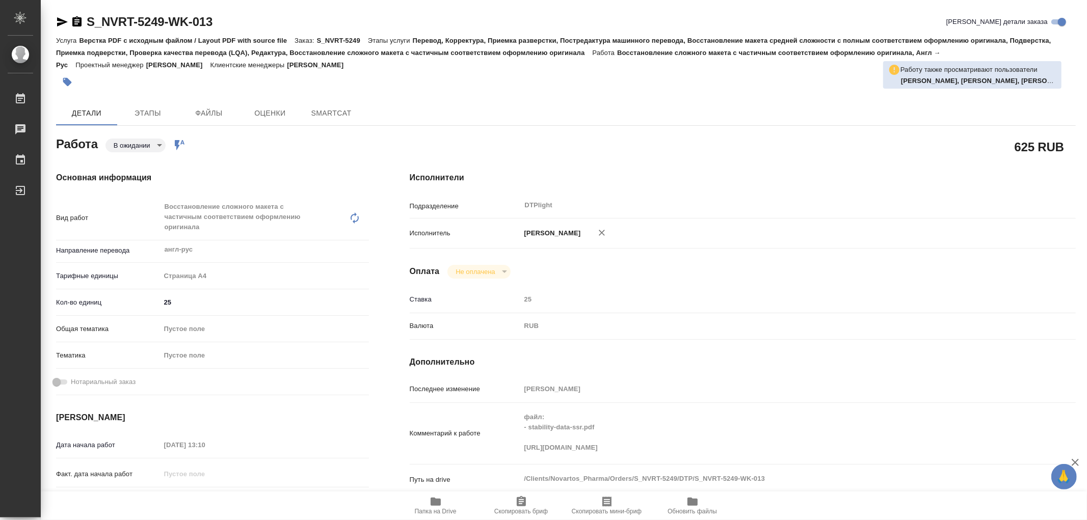
type textarea "x"
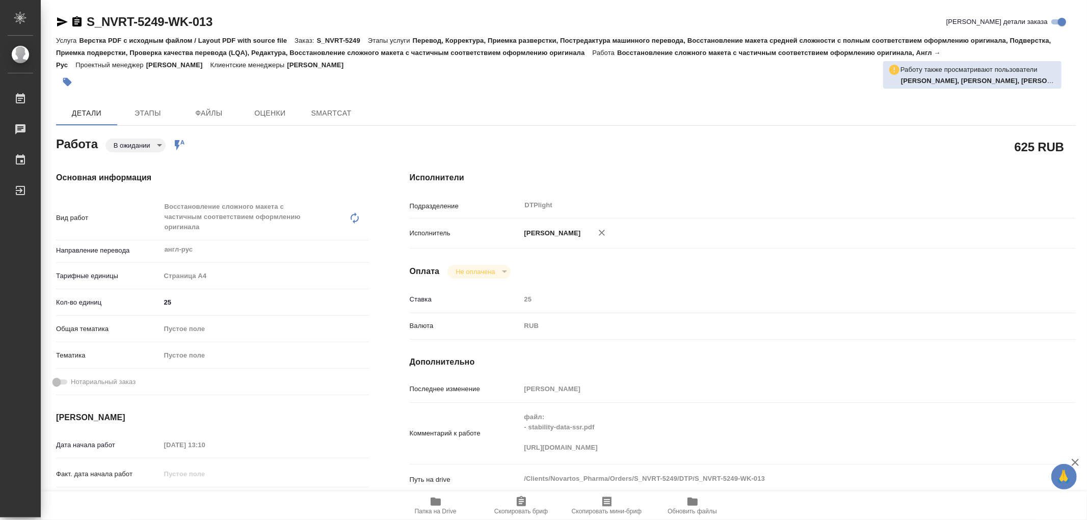
type textarea "x"
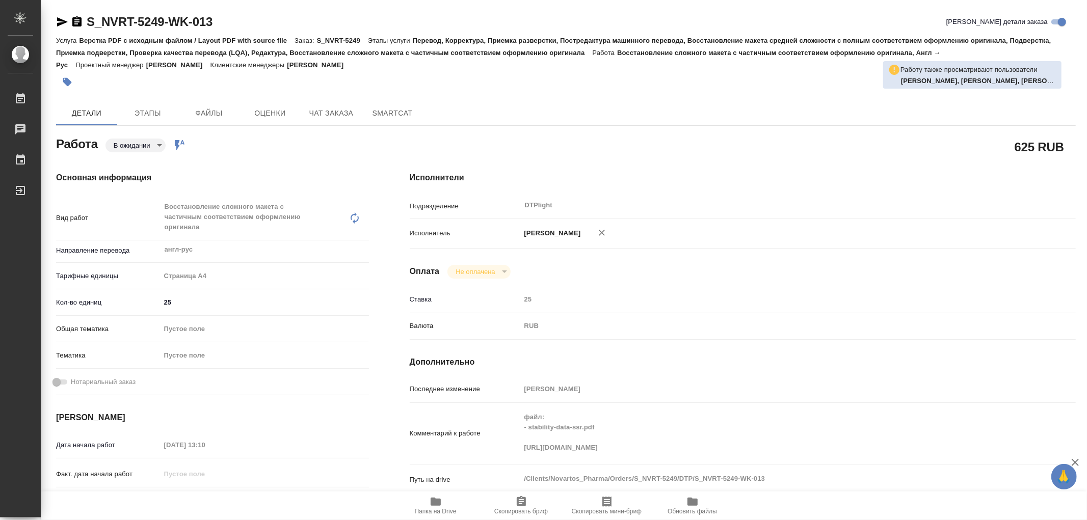
type textarea "x"
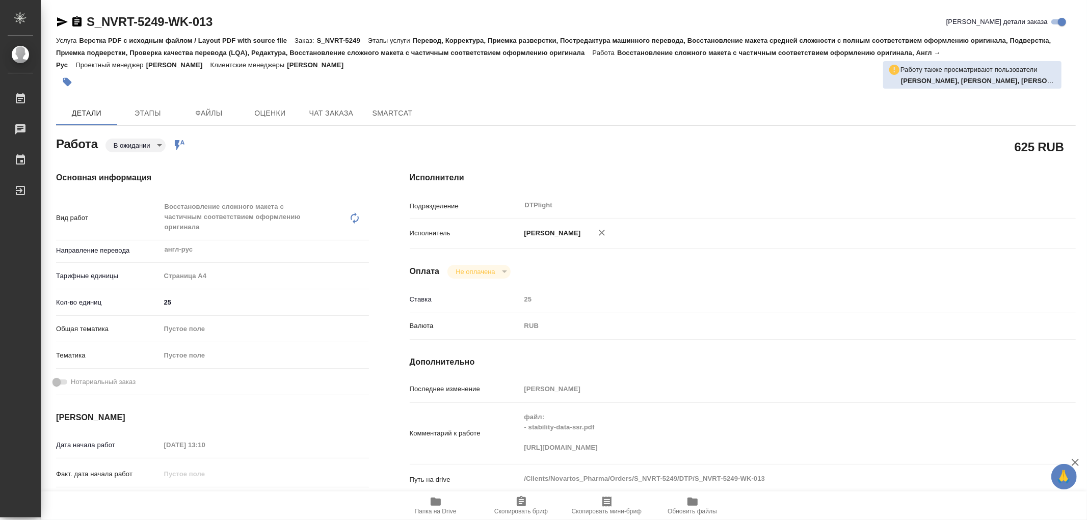
type textarea "x"
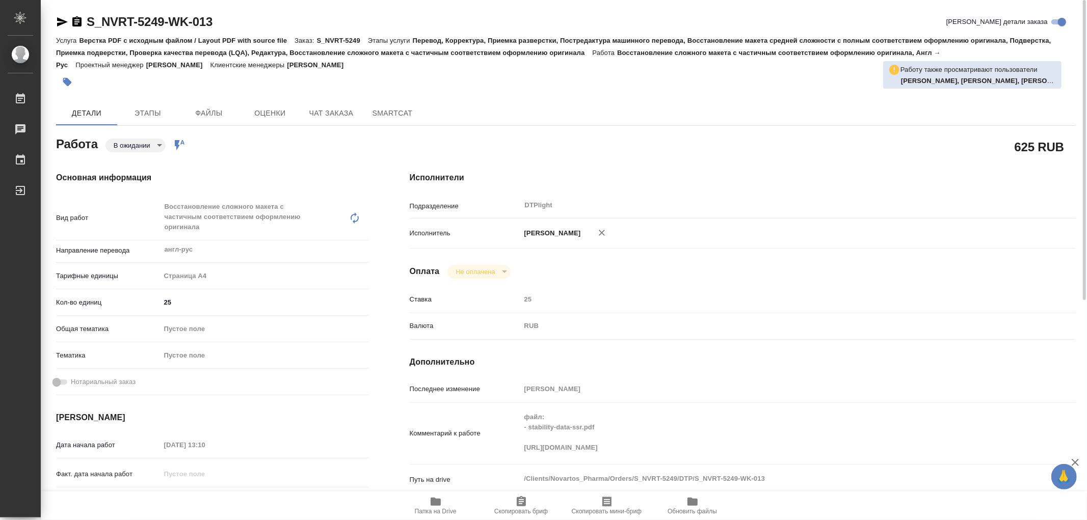
click at [60, 23] on icon "button" at bounding box center [62, 21] width 11 height 9
click at [144, 153] on div "Основная информация Вид работ Восстановление сложного макета с частичным соотве…" at bounding box center [213, 379] width 354 height 456
click at [139, 145] on body "🙏 .cls-1 fill:#fff; AWATERA Работы 0 Чаты График Выйти S_NVRT-5249-WK-013 Кратк…" at bounding box center [543, 260] width 1087 height 520
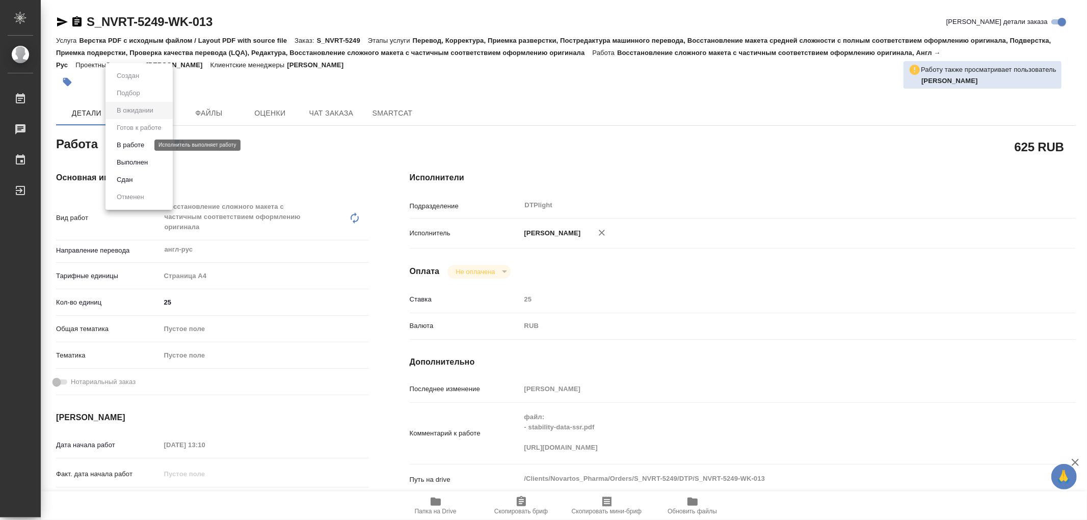
click at [136, 148] on button "В работе" at bounding box center [131, 145] width 34 height 11
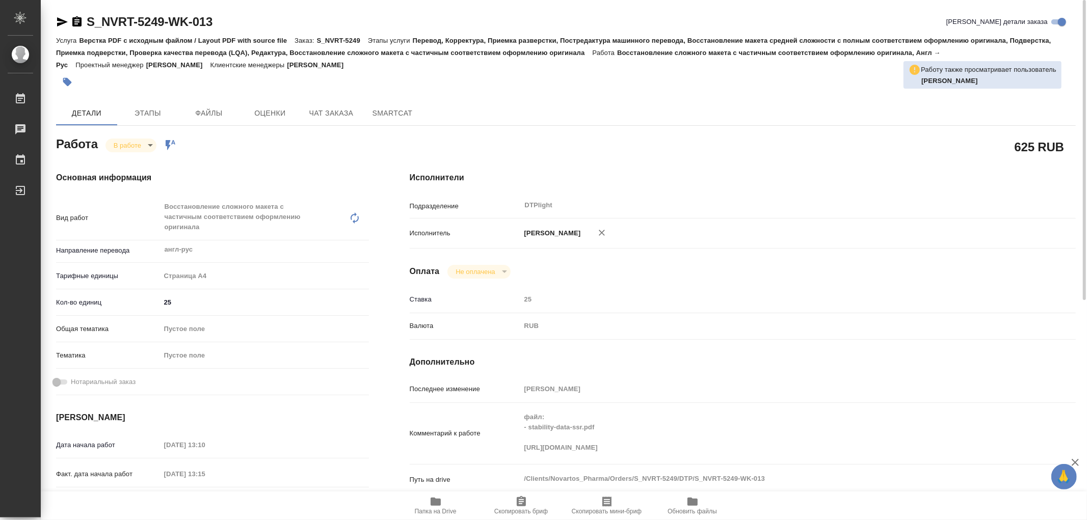
type textarea "x"
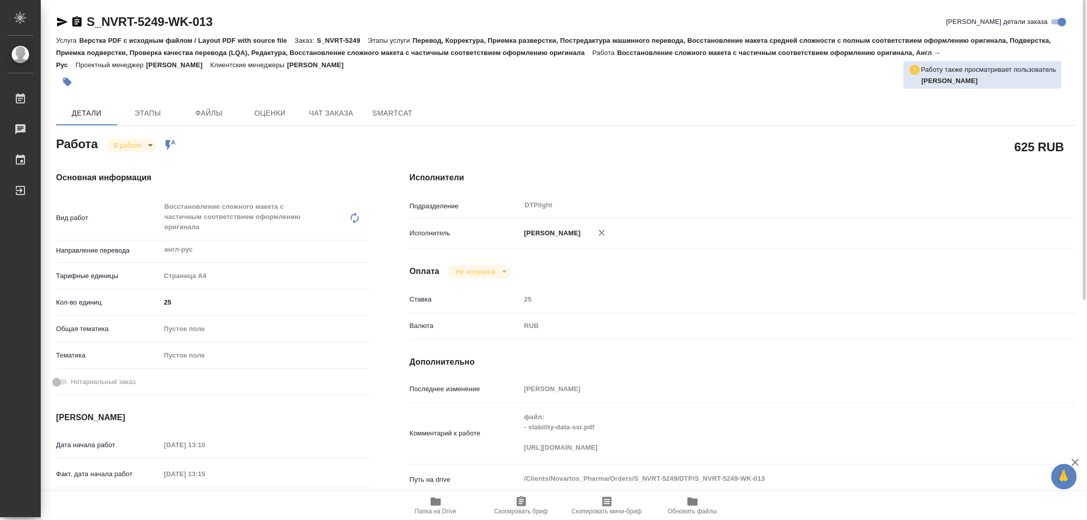
type textarea "x"
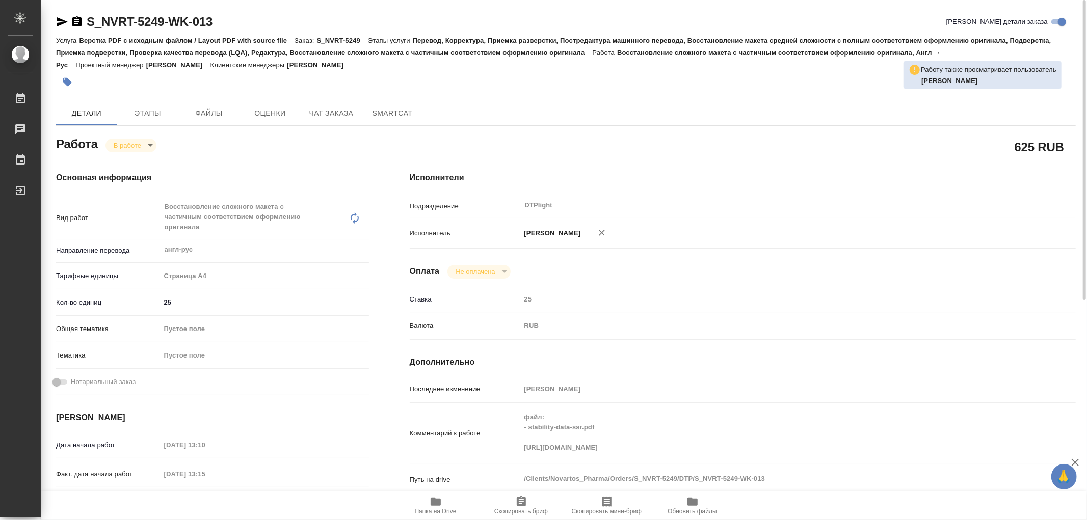
type textarea "x"
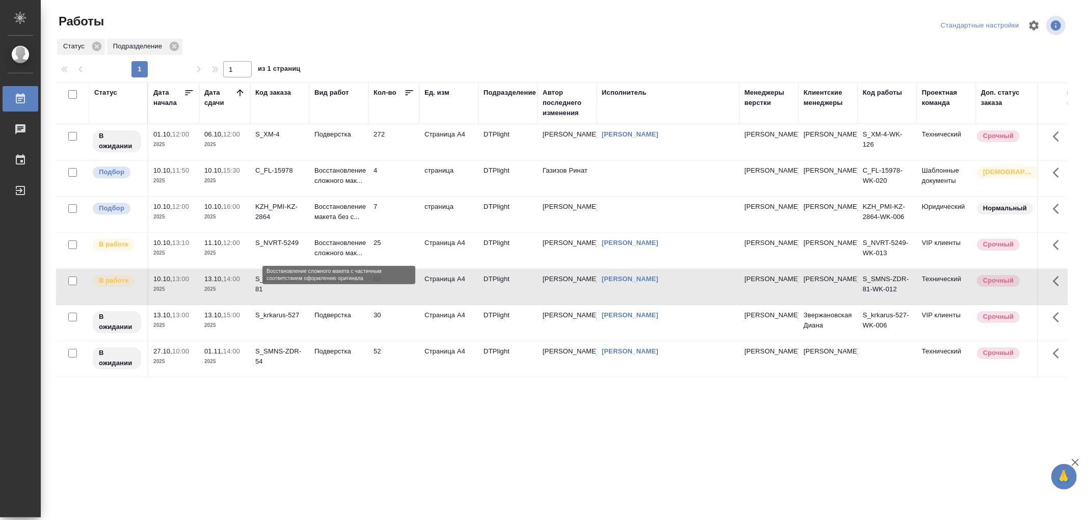
click at [343, 243] on p "Восстановление сложного мак..." at bounding box center [338, 248] width 49 height 20
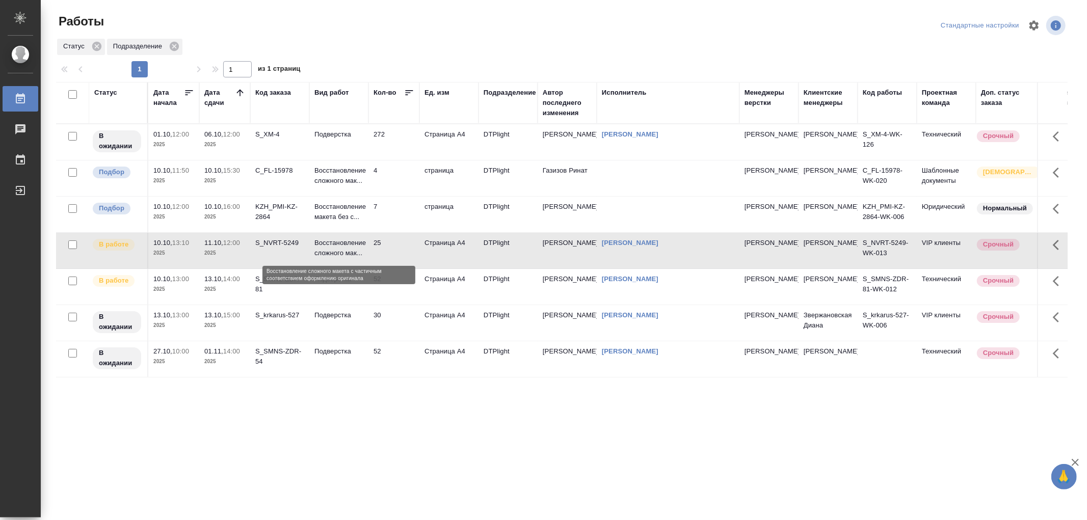
click at [343, 243] on p "Восстановление сложного мак..." at bounding box center [338, 248] width 49 height 20
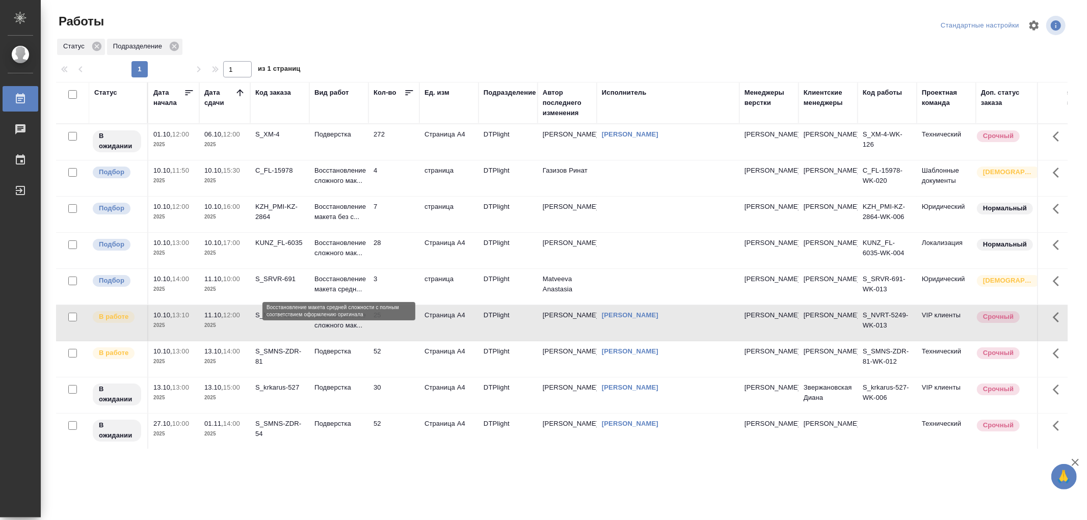
click at [360, 286] on p "Восстановление макета средн..." at bounding box center [338, 284] width 49 height 20
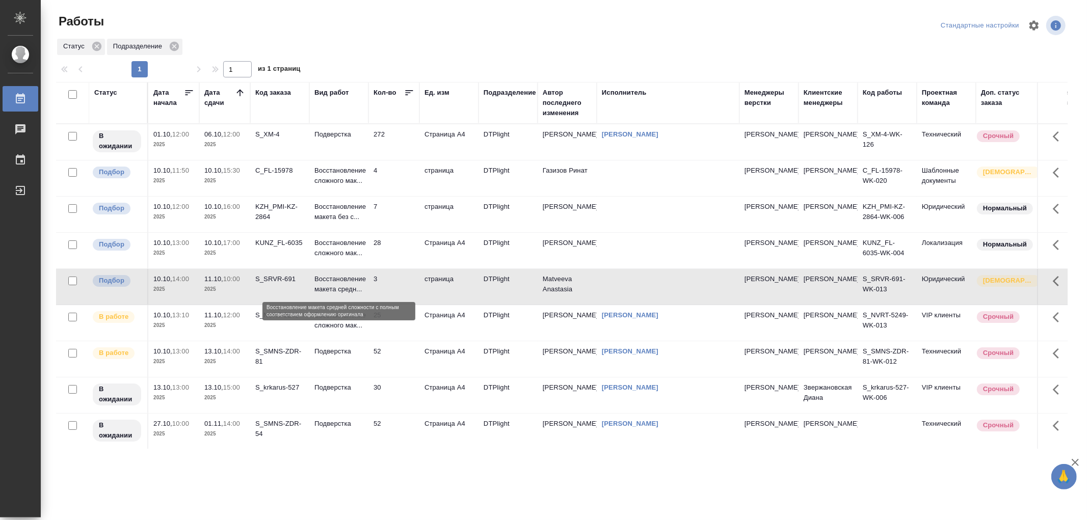
click at [360, 286] on p "Восстановление макета средн..." at bounding box center [338, 284] width 49 height 20
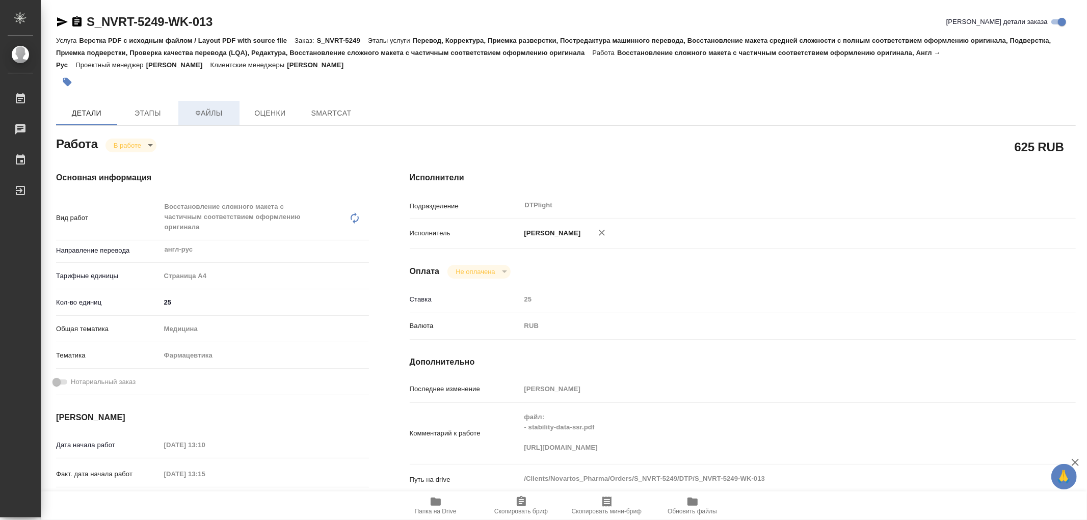
type textarea "x"
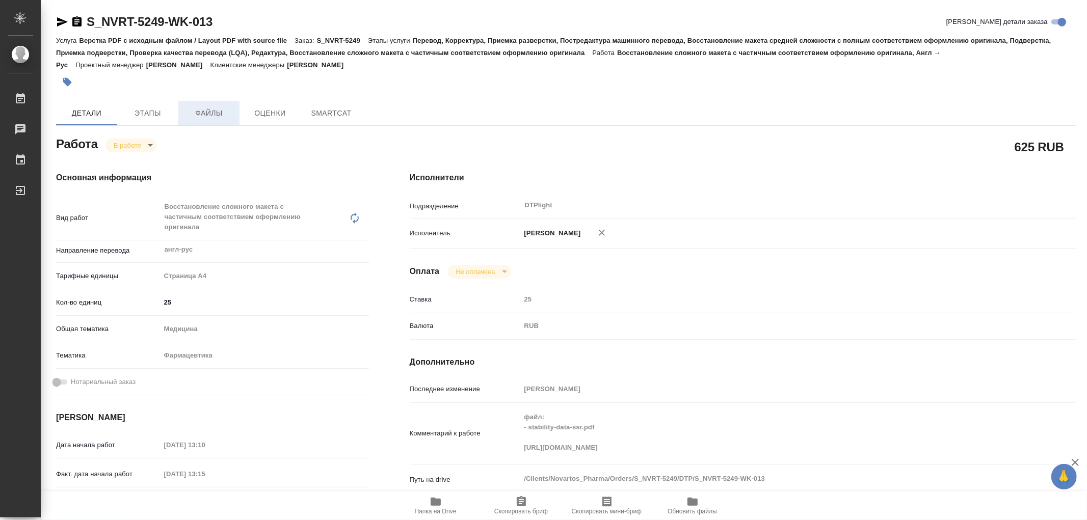
type textarea "x"
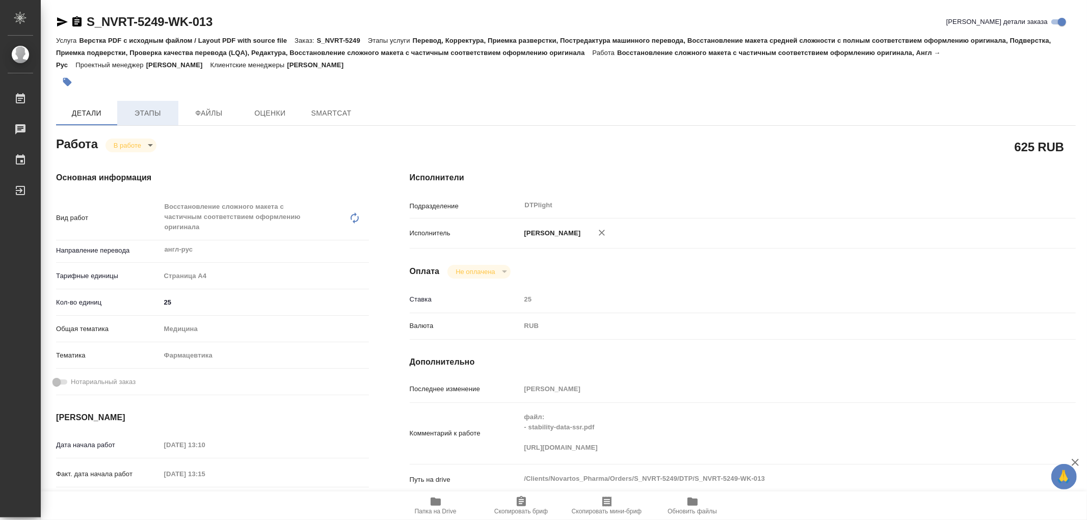
type textarea "x"
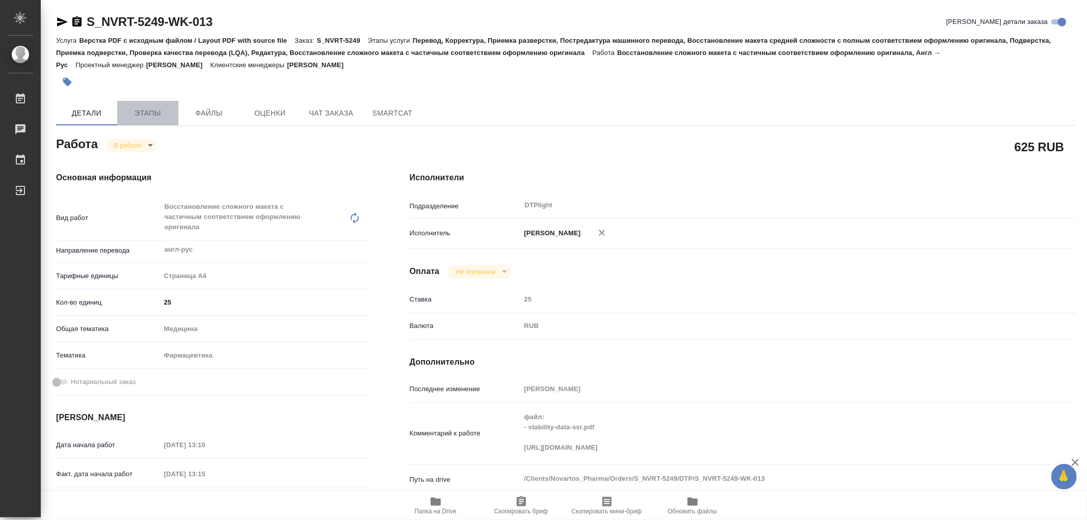
click at [160, 111] on span "Этапы" at bounding box center [147, 113] width 49 height 13
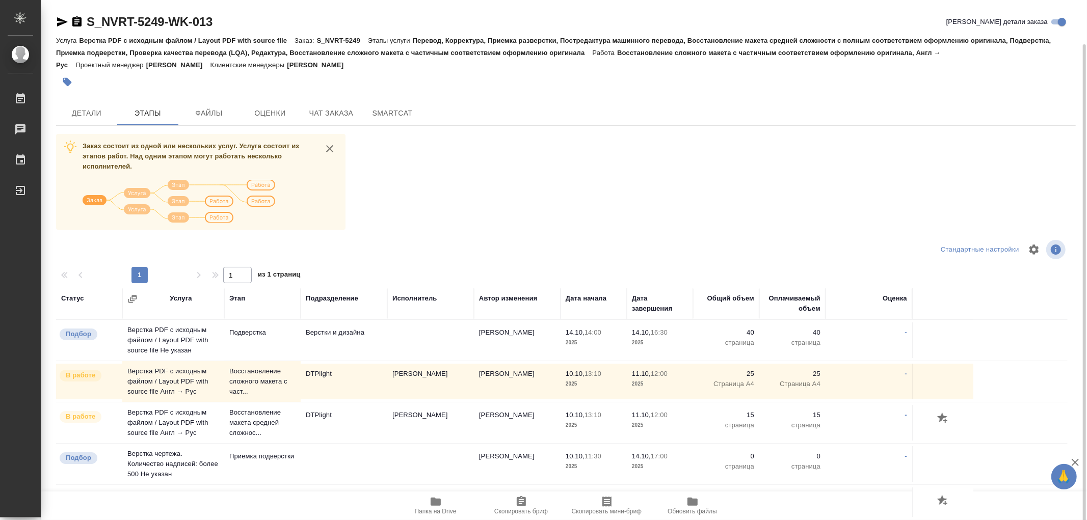
scroll to position [22, 0]
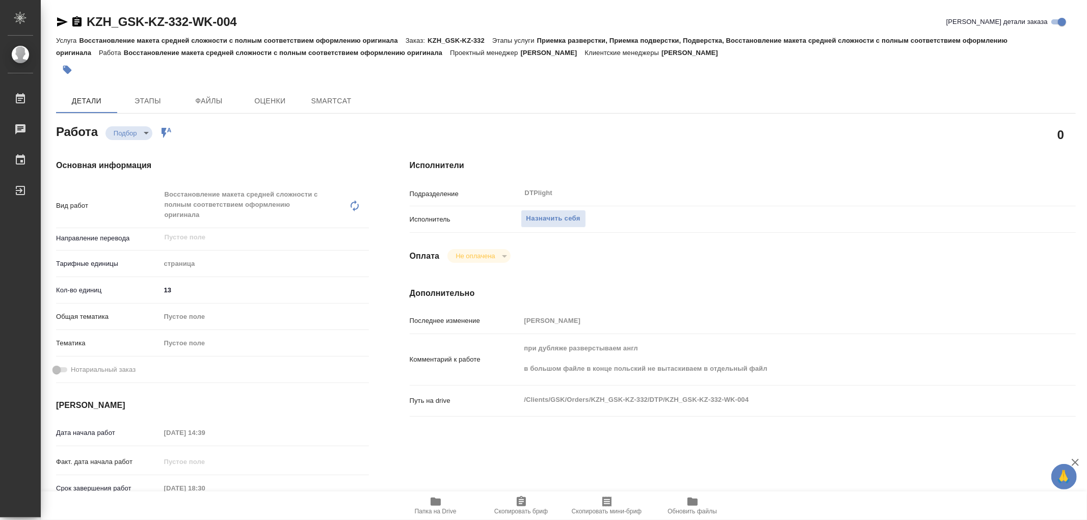
type textarea "x"
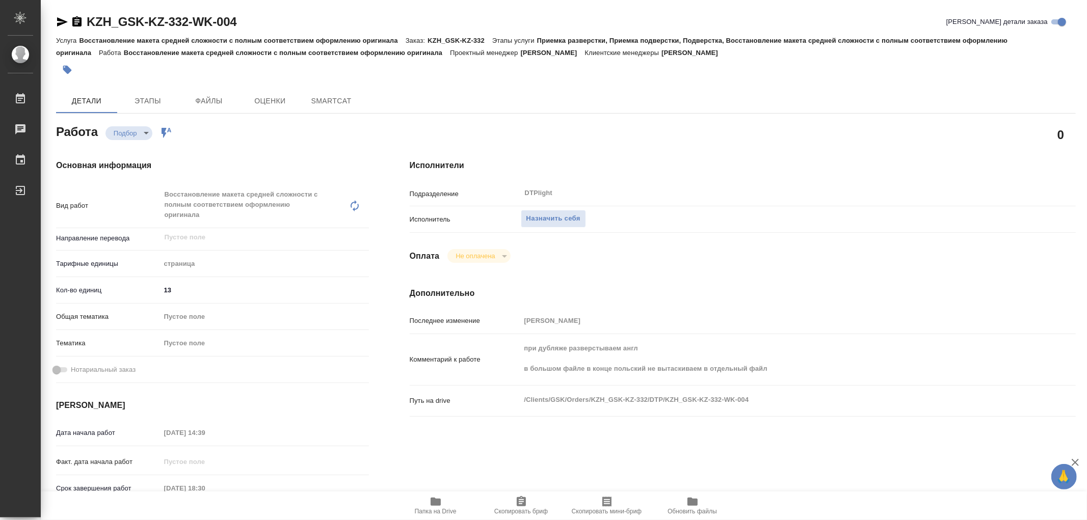
type textarea "x"
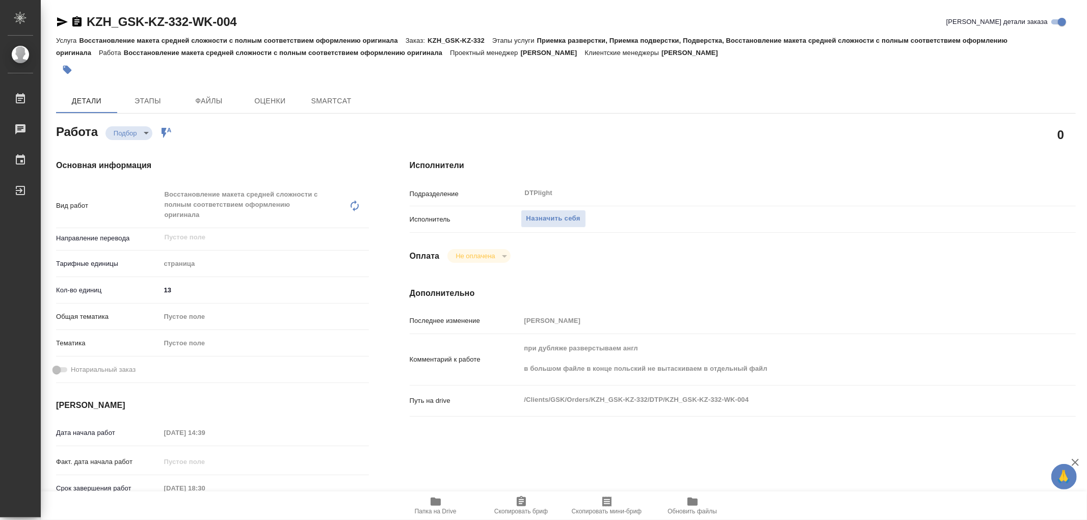
type textarea "x"
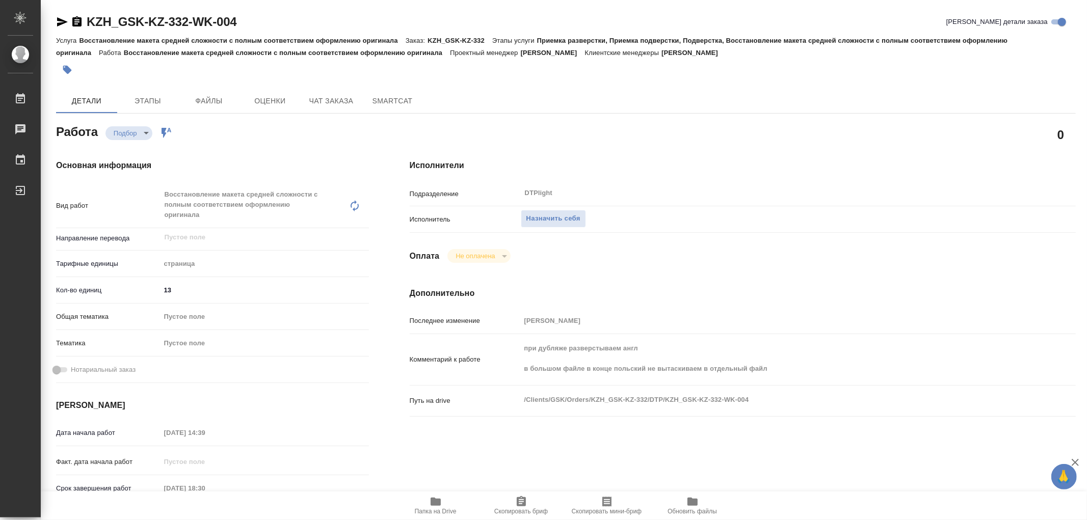
type textarea "x"
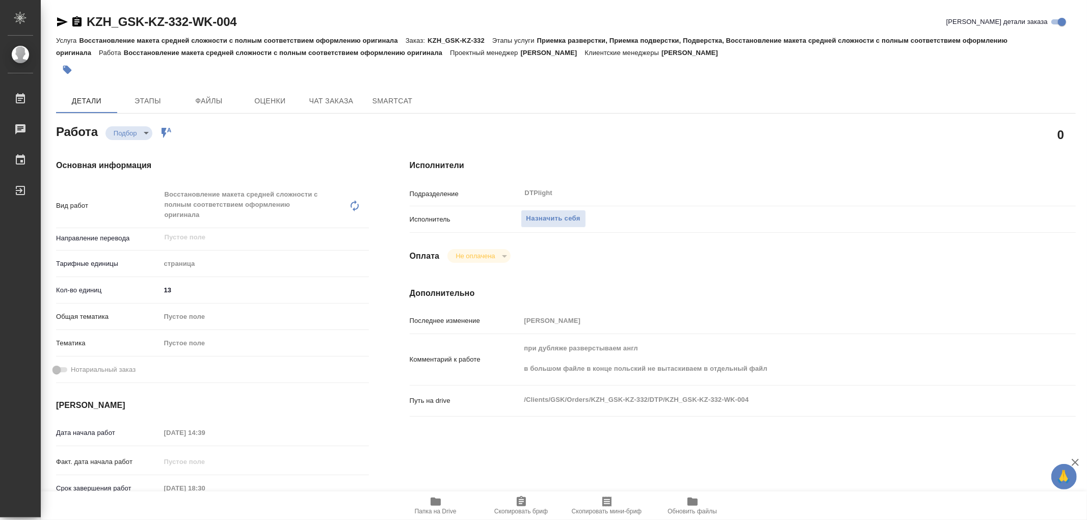
type textarea "x"
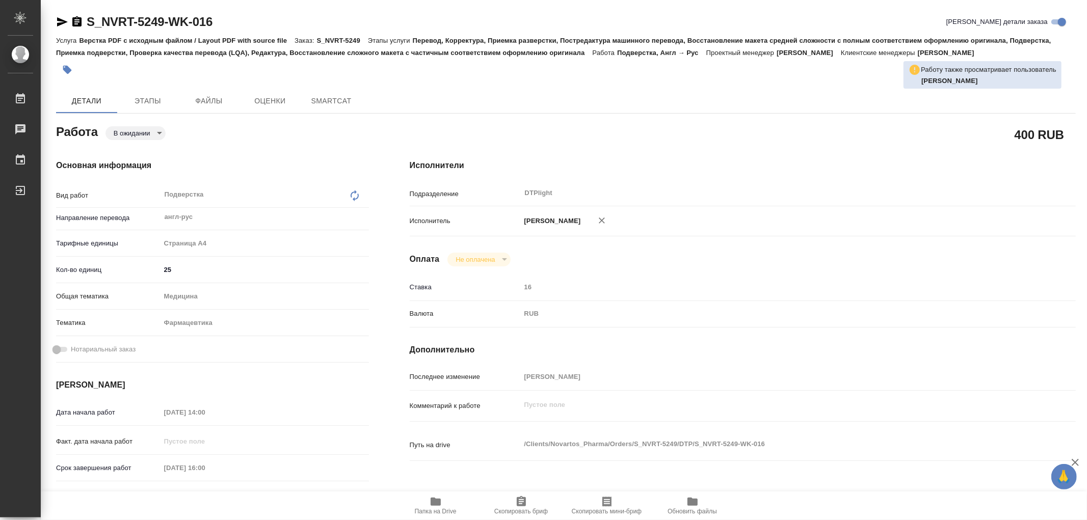
type textarea "x"
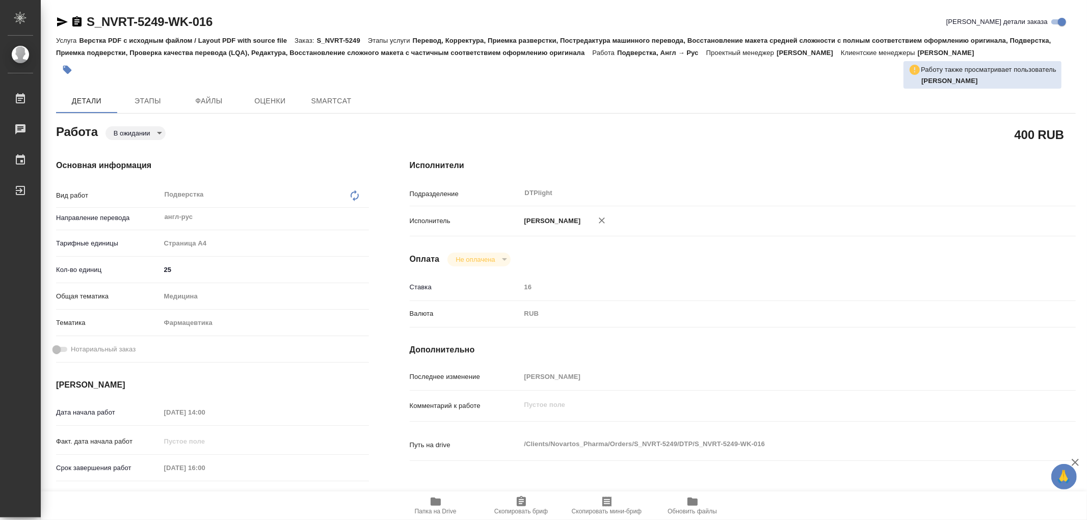
type textarea "x"
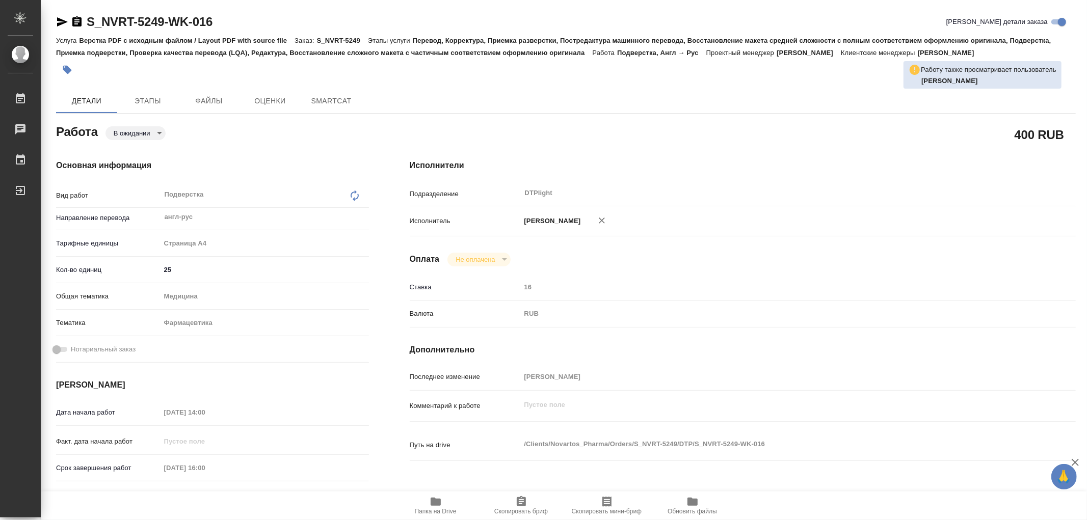
type textarea "x"
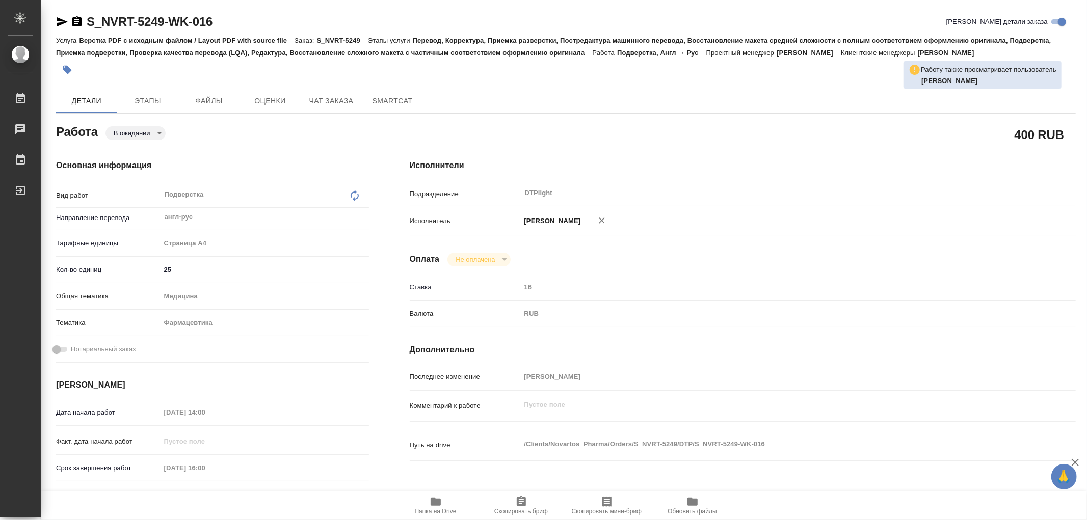
type textarea "x"
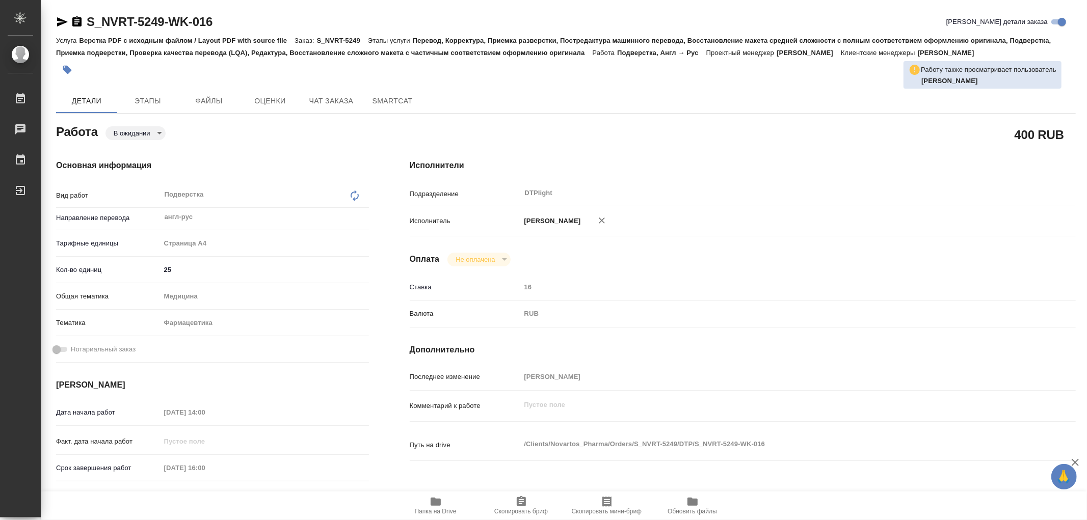
type textarea "x"
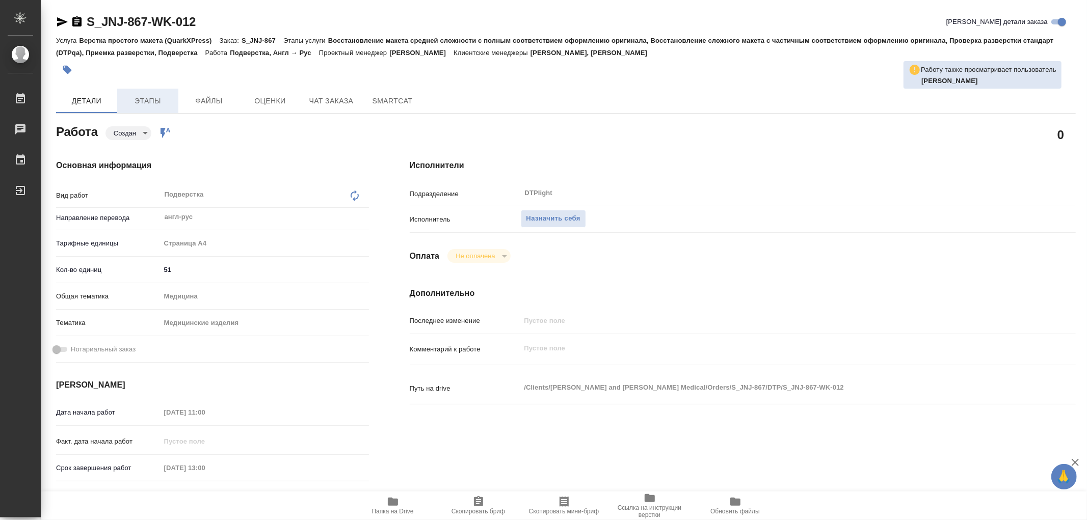
click at [143, 96] on span "Этапы" at bounding box center [147, 101] width 49 height 13
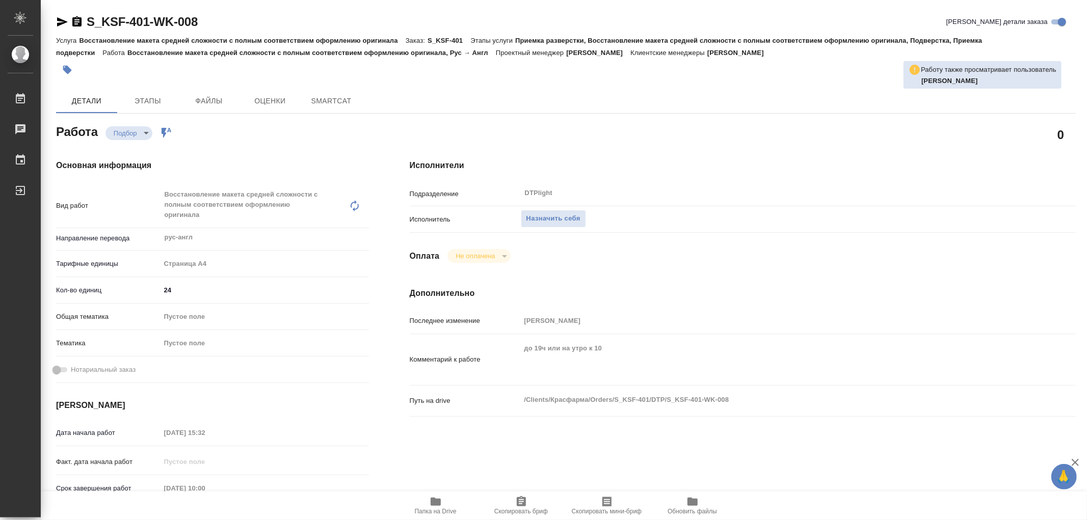
type textarea "x"
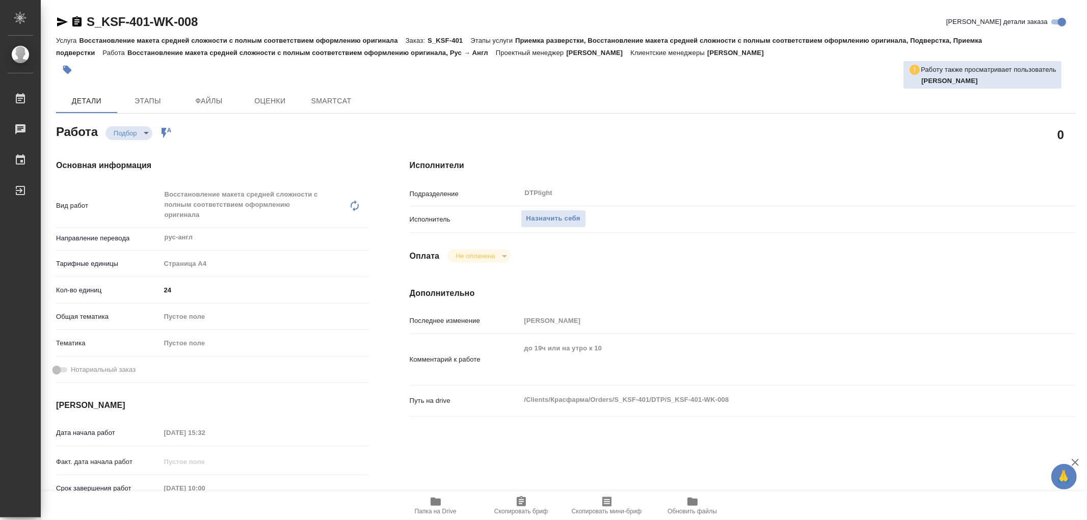
type textarea "x"
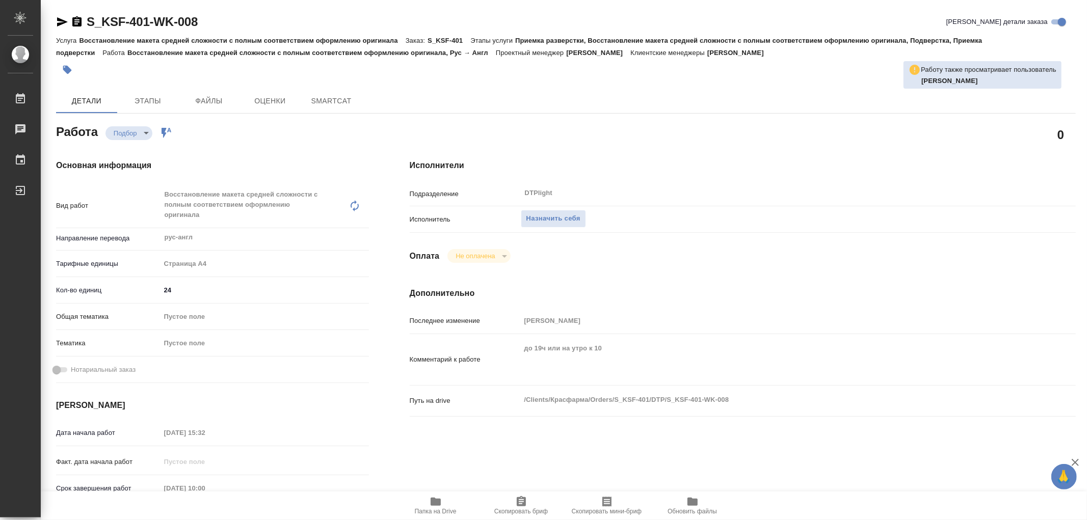
type textarea "x"
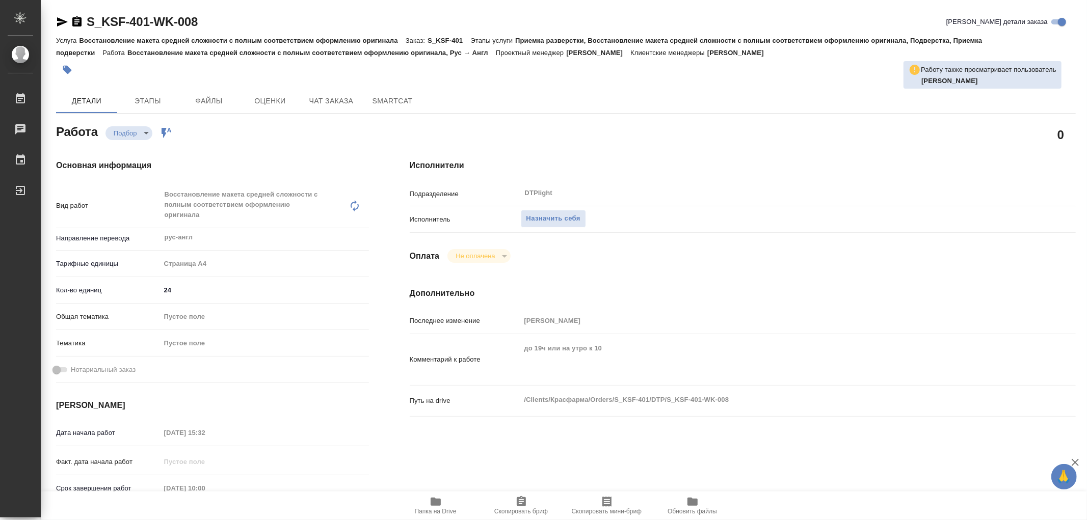
type textarea "x"
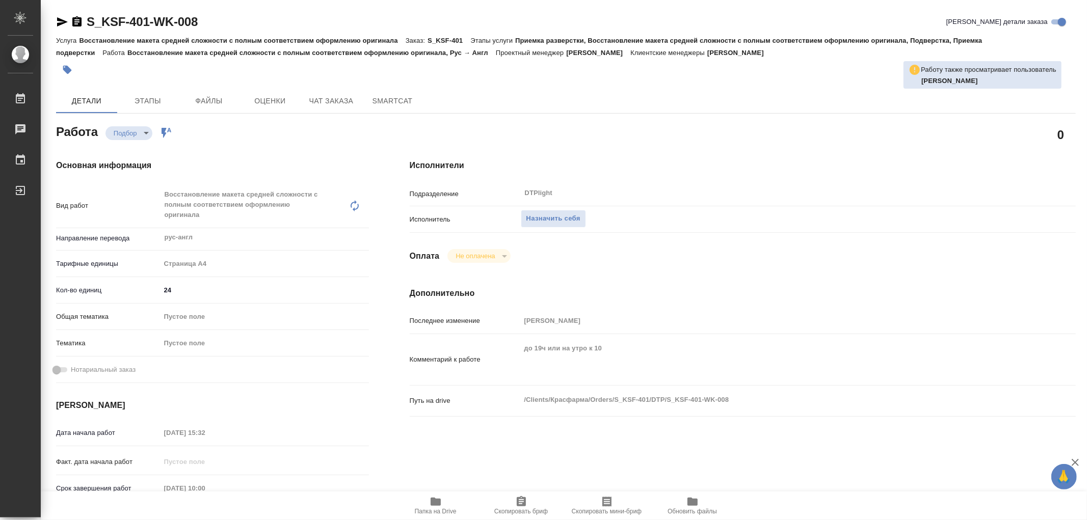
type textarea "x"
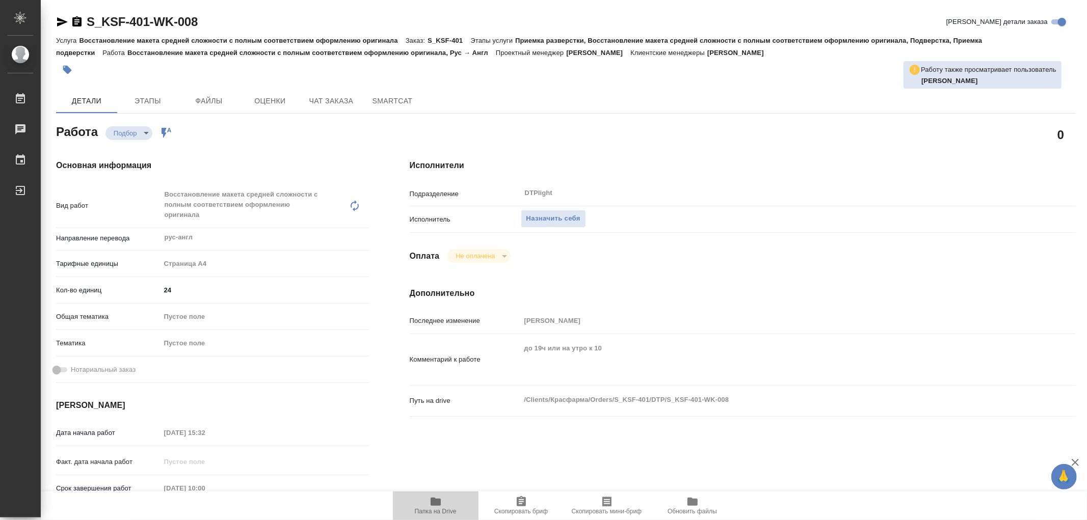
click at [431, 501] on icon "button" at bounding box center [436, 502] width 10 height 8
